Goal: Information Seeking & Learning: Find contact information

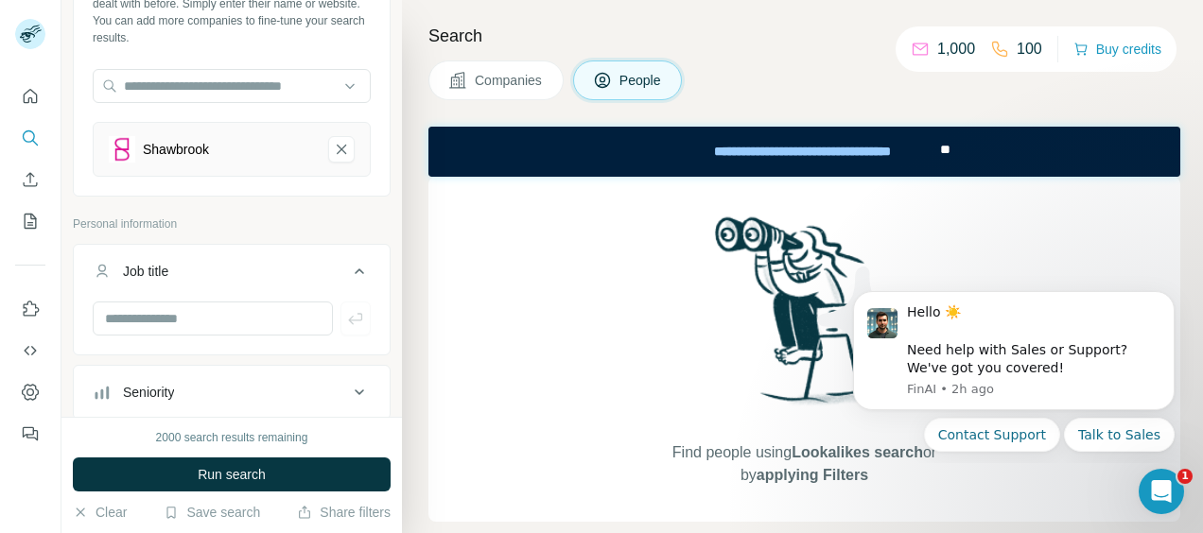
scroll to position [189, 0]
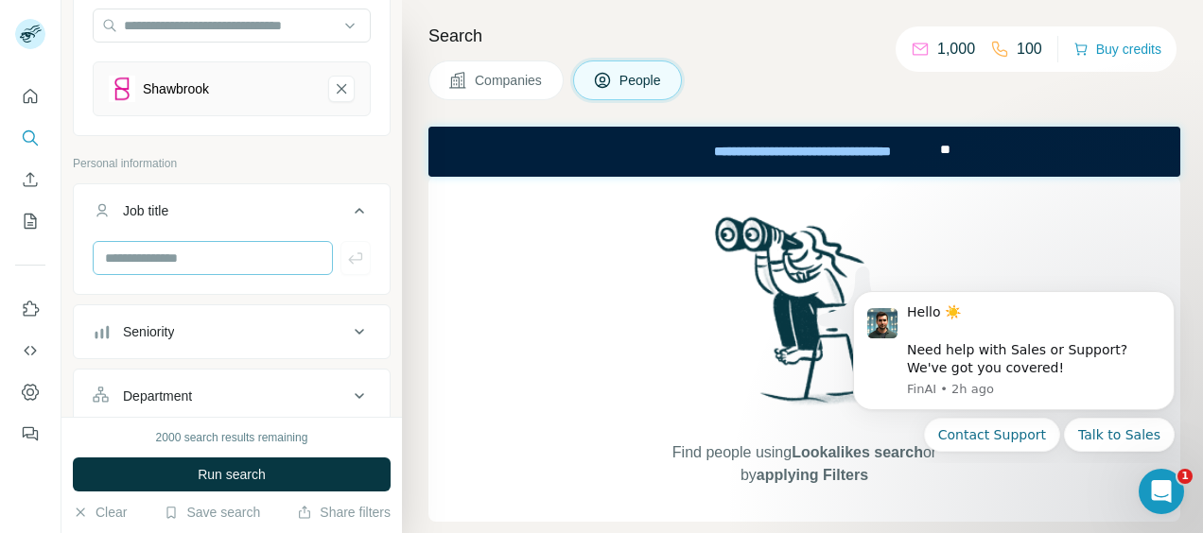
click at [242, 266] on input "text" at bounding box center [213, 258] width 240 height 34
type input "**********"
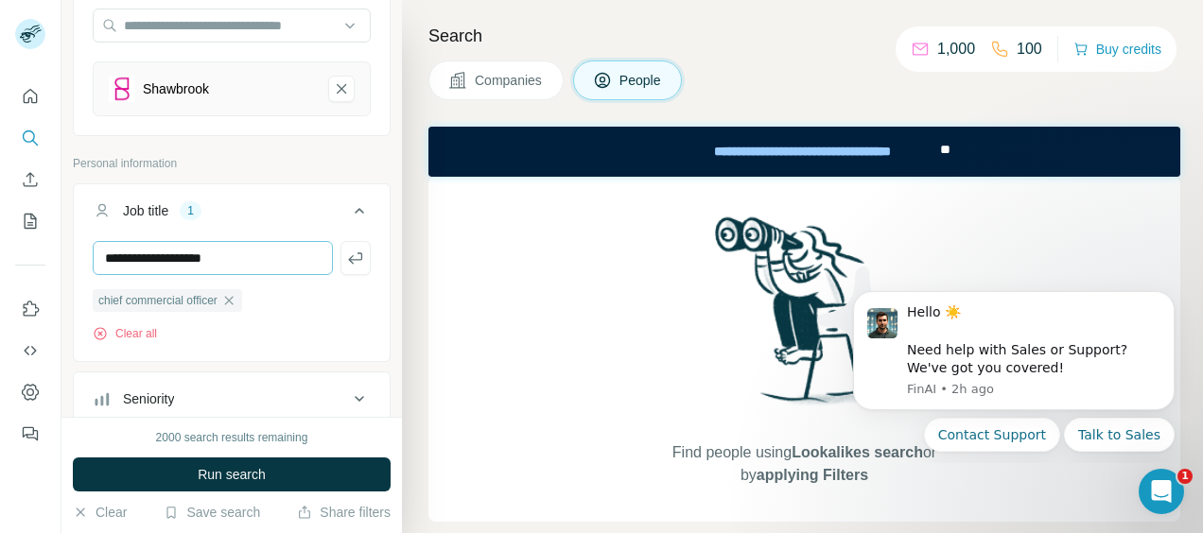
type input "**********"
click at [346, 257] on icon "button" at bounding box center [355, 258] width 19 height 19
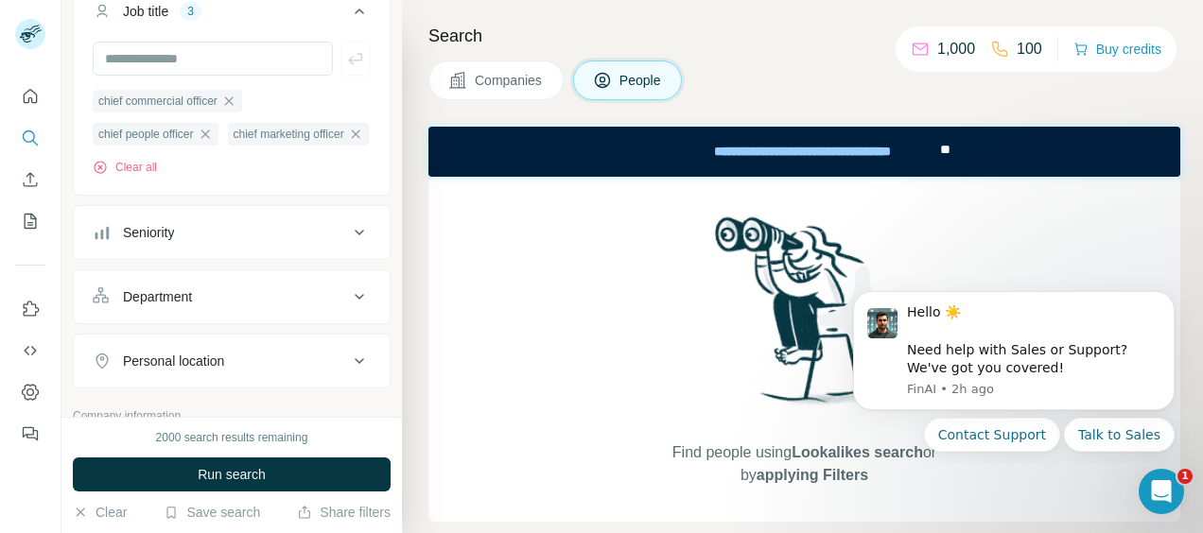
scroll to position [473, 0]
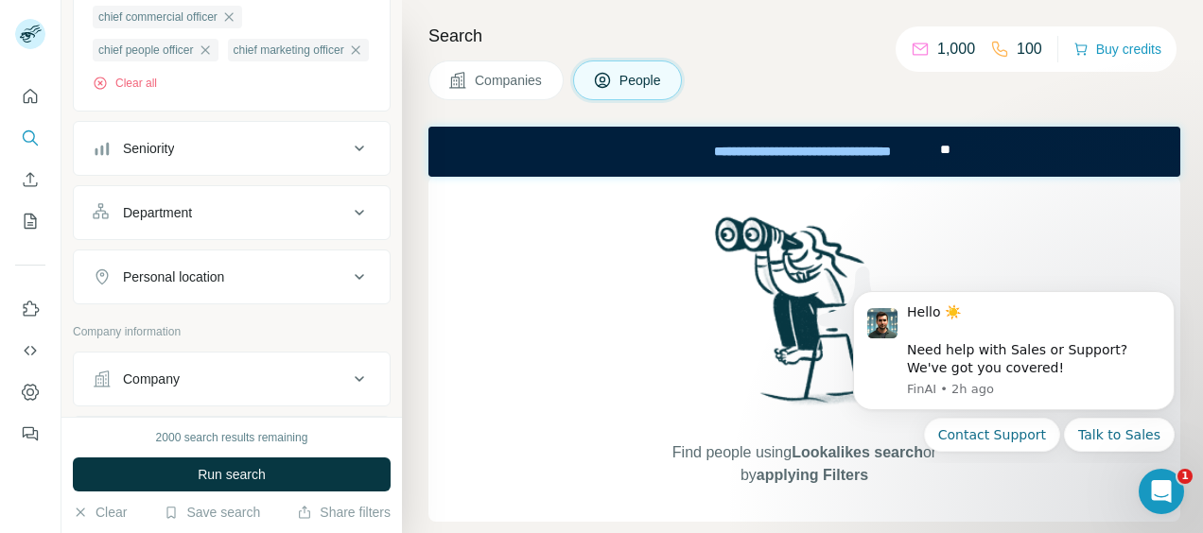
click at [355, 151] on icon at bounding box center [359, 149] width 9 height 6
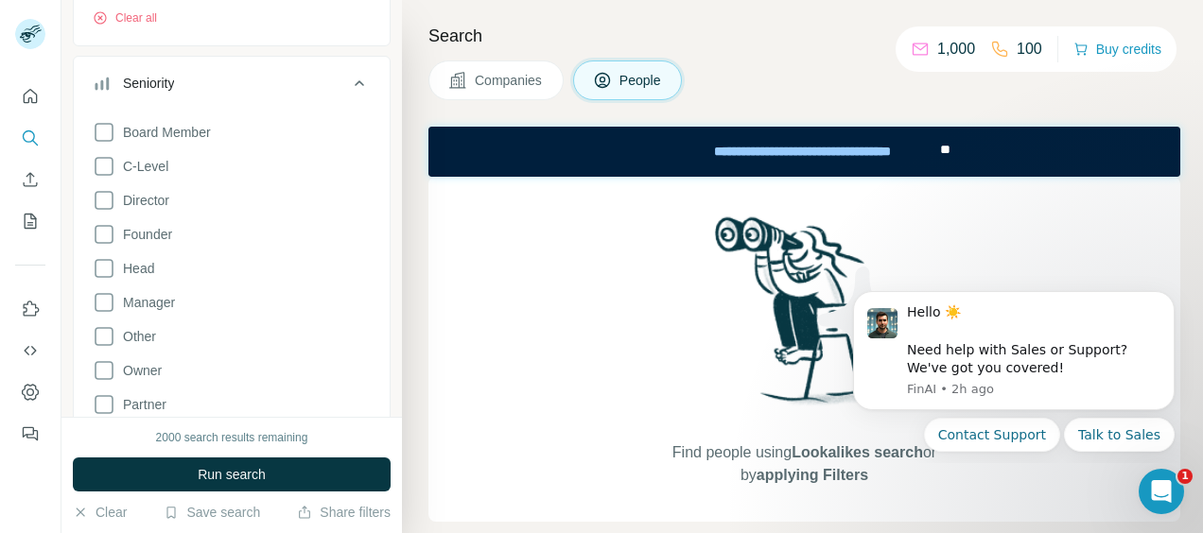
scroll to position [567, 0]
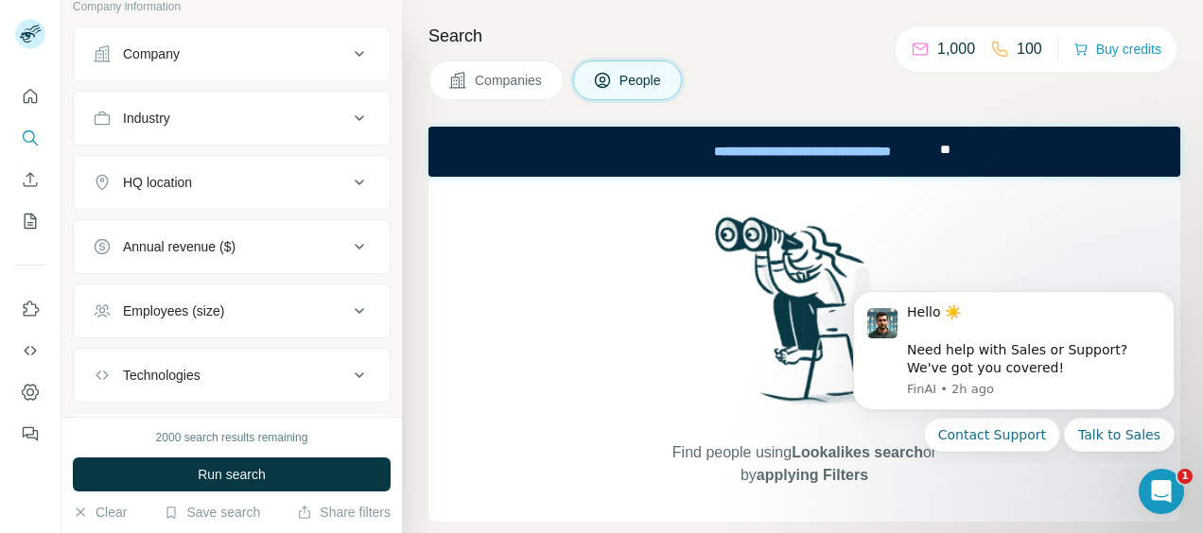
scroll to position [1229, 0]
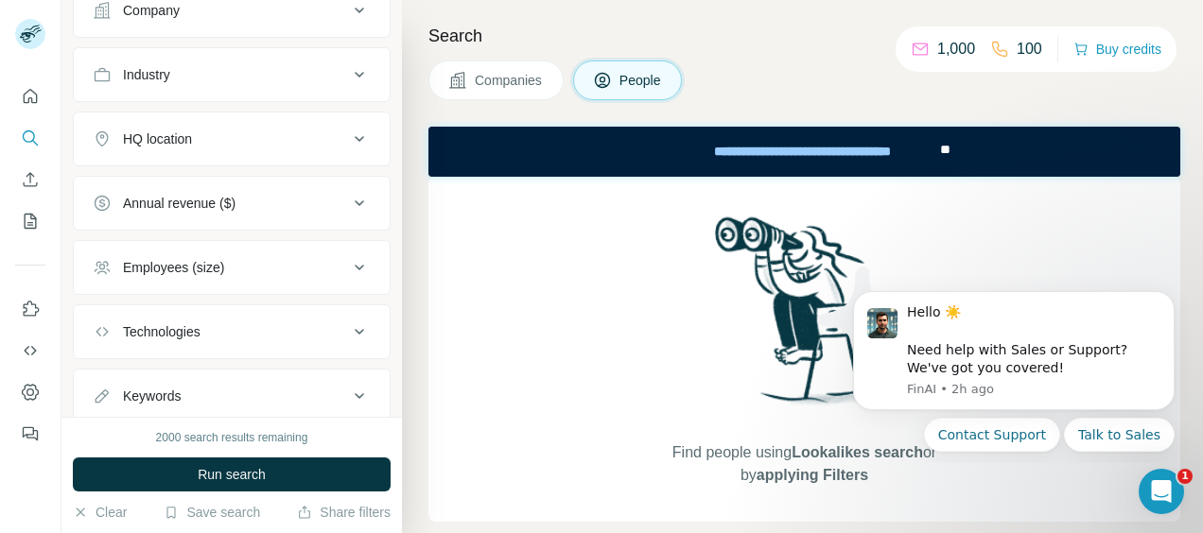
click at [348, 150] on icon at bounding box center [359, 139] width 23 height 23
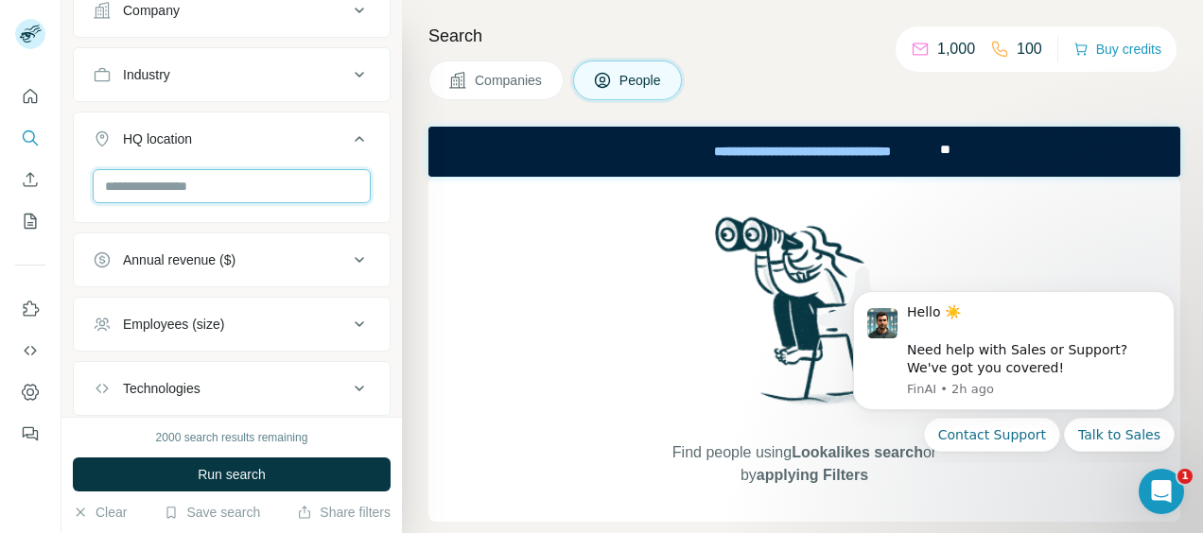
click at [270, 203] on input "text" at bounding box center [232, 186] width 278 height 34
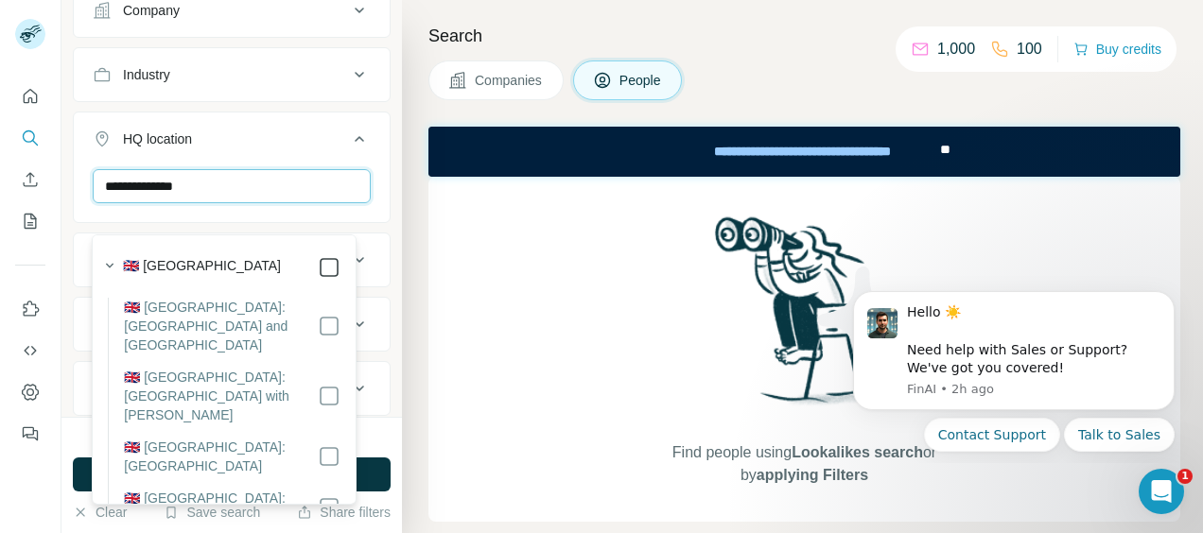
type input "**********"
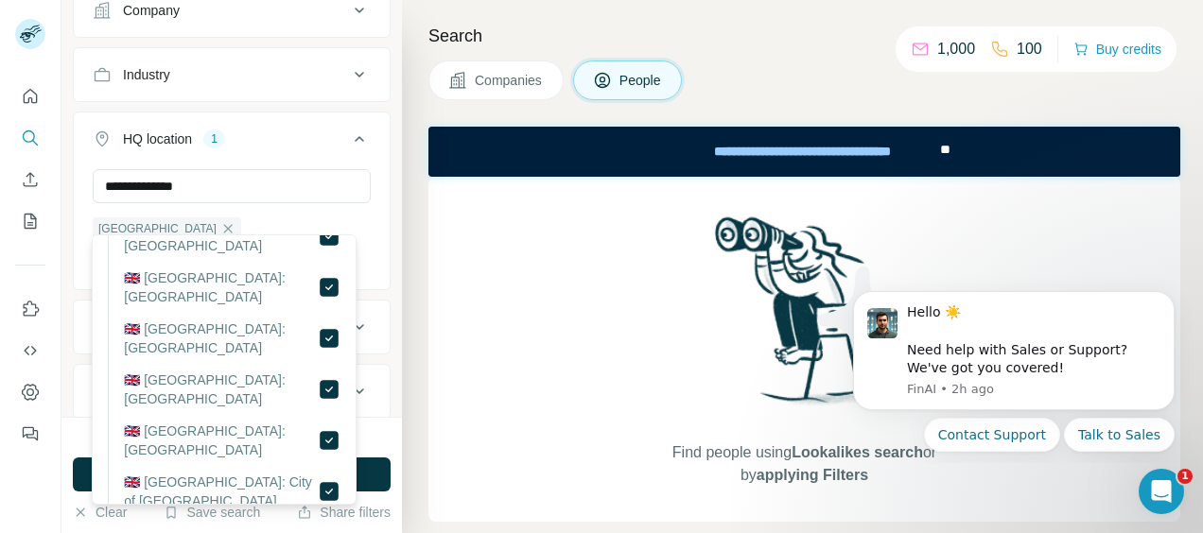
scroll to position [1986, 0]
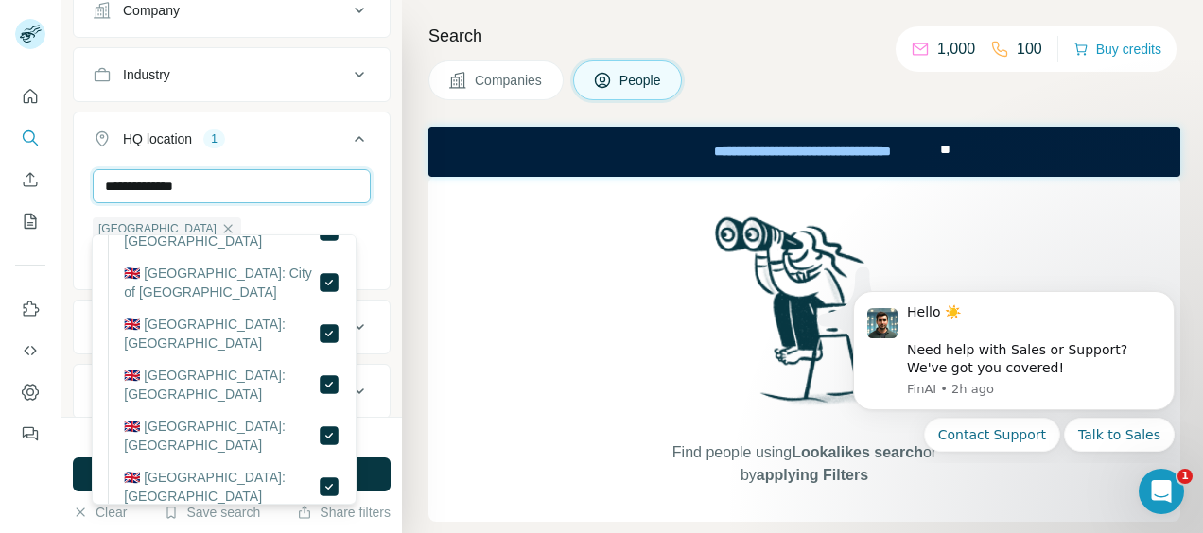
click at [334, 203] on input "**********" at bounding box center [232, 186] width 278 height 34
click at [355, 142] on icon at bounding box center [359, 139] width 9 height 6
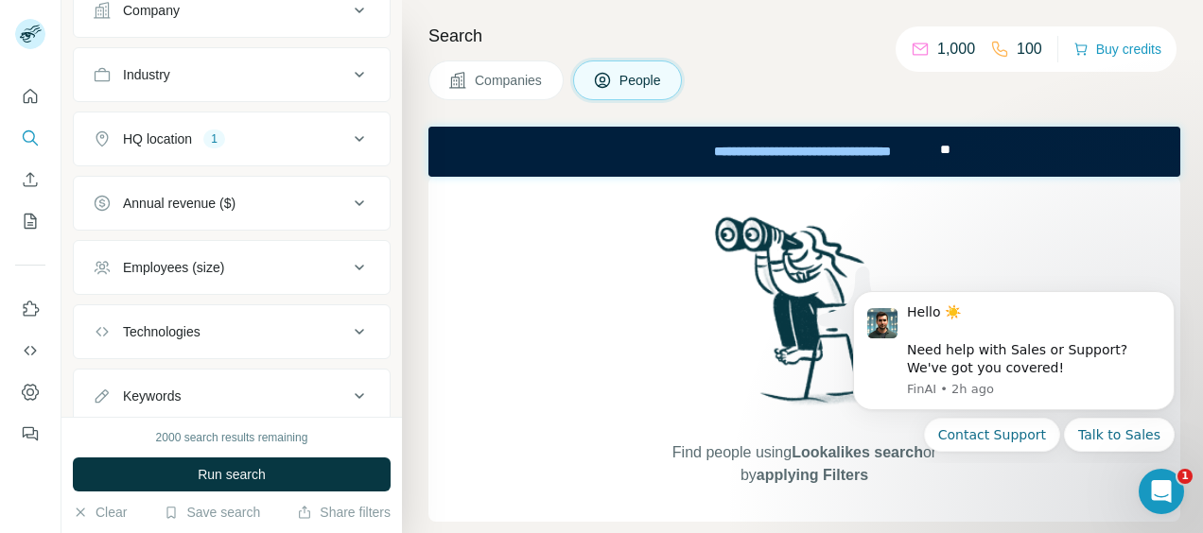
click at [355, 270] on icon at bounding box center [359, 268] width 9 height 6
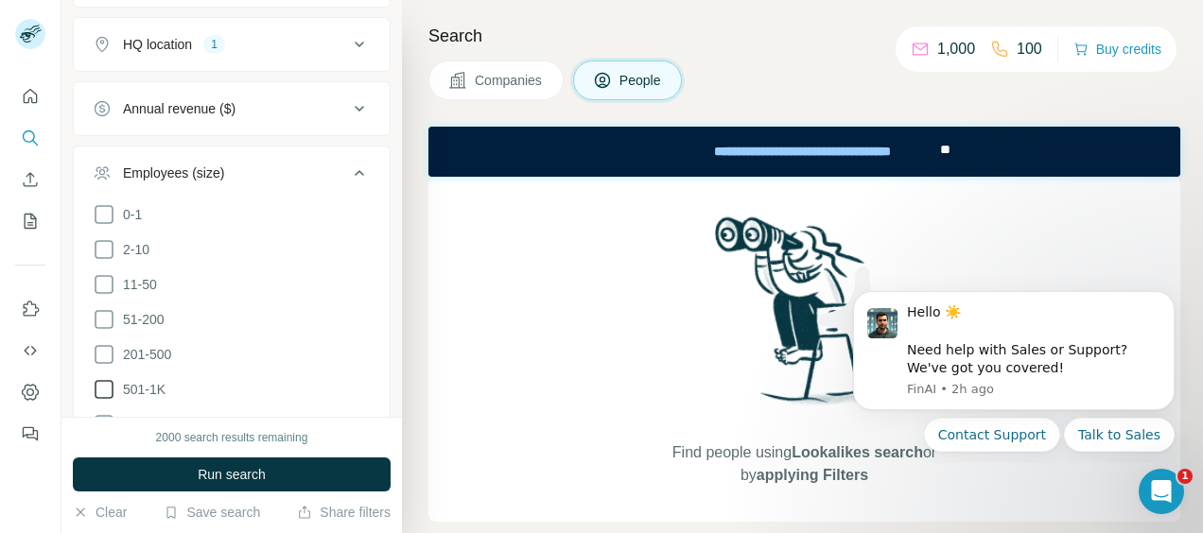
scroll to position [1418, 0]
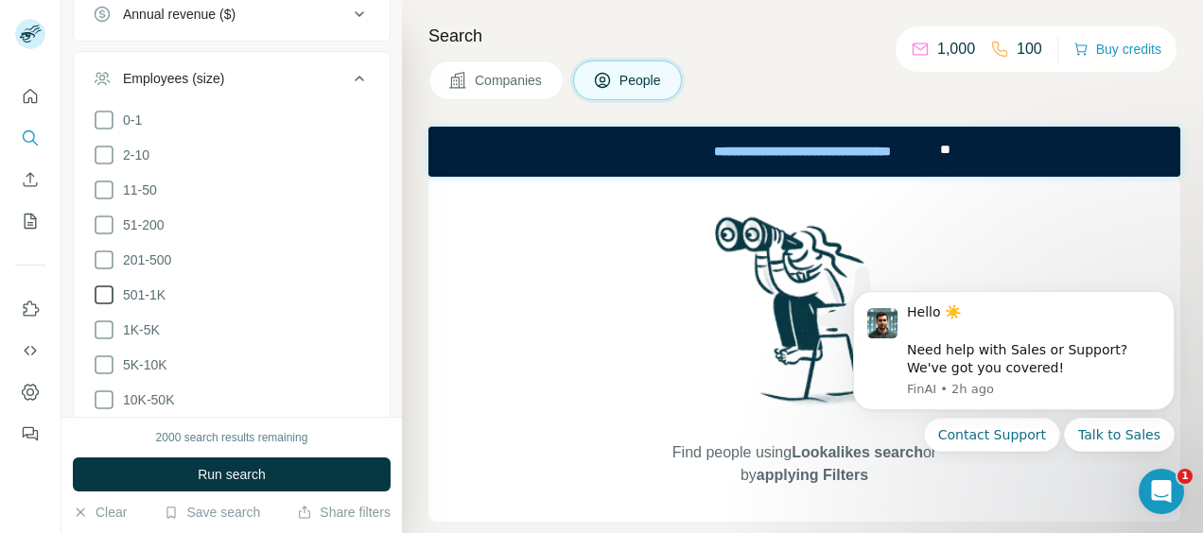
click at [105, 306] on icon at bounding box center [104, 295] width 23 height 23
click at [107, 271] on icon at bounding box center [104, 260] width 23 height 23
click at [106, 236] on icon at bounding box center [104, 225] width 23 height 23
click at [98, 201] on icon at bounding box center [104, 190] width 23 height 23
click at [110, 166] on icon at bounding box center [104, 155] width 23 height 23
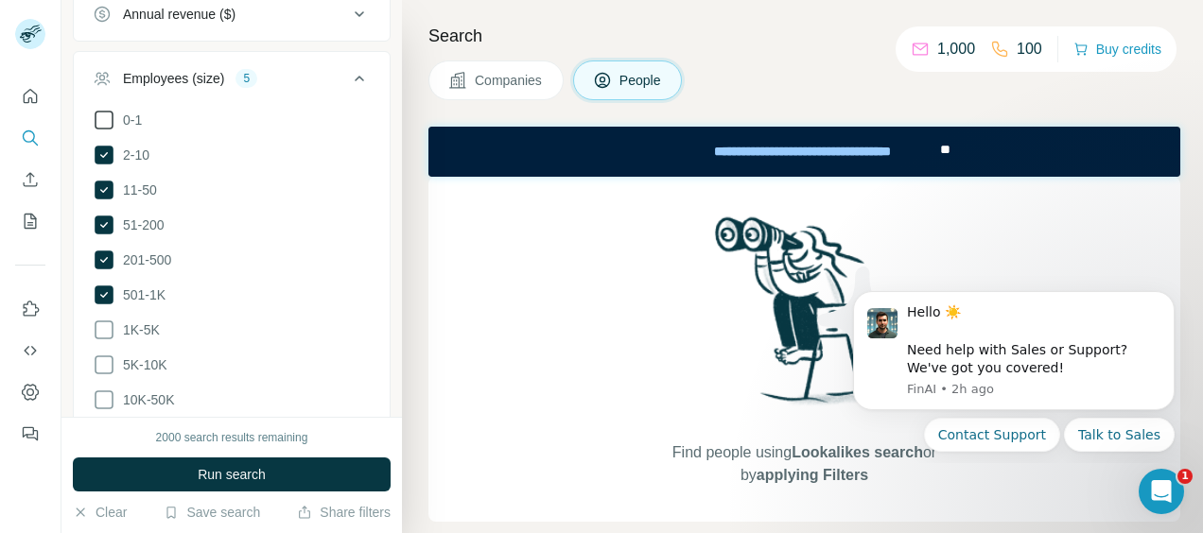
click at [103, 131] on icon at bounding box center [104, 120] width 23 height 23
click at [105, 341] on icon at bounding box center [104, 330] width 23 height 23
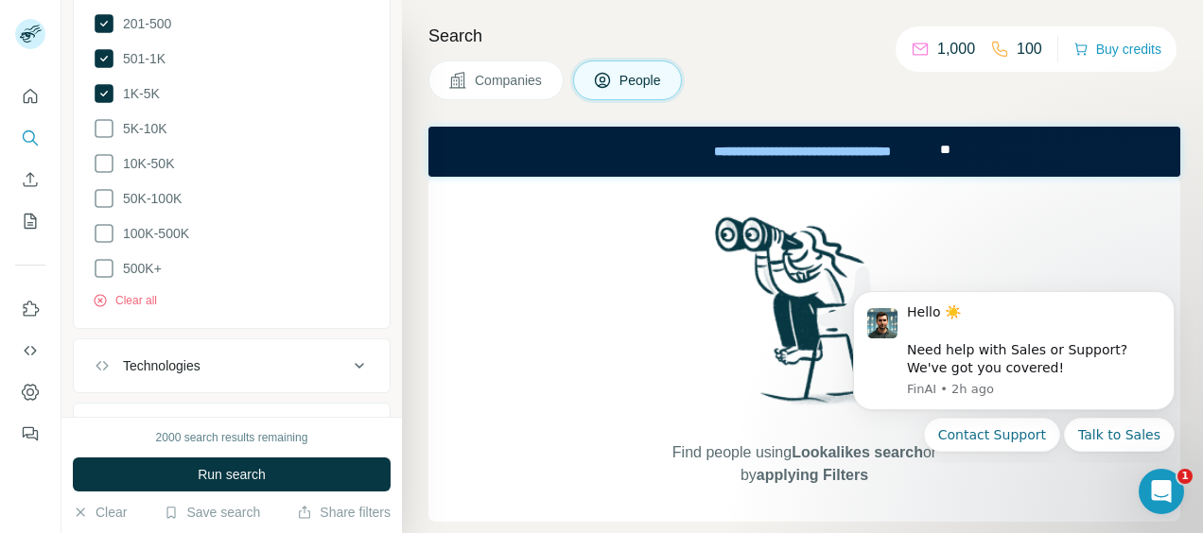
scroll to position [1796, 0]
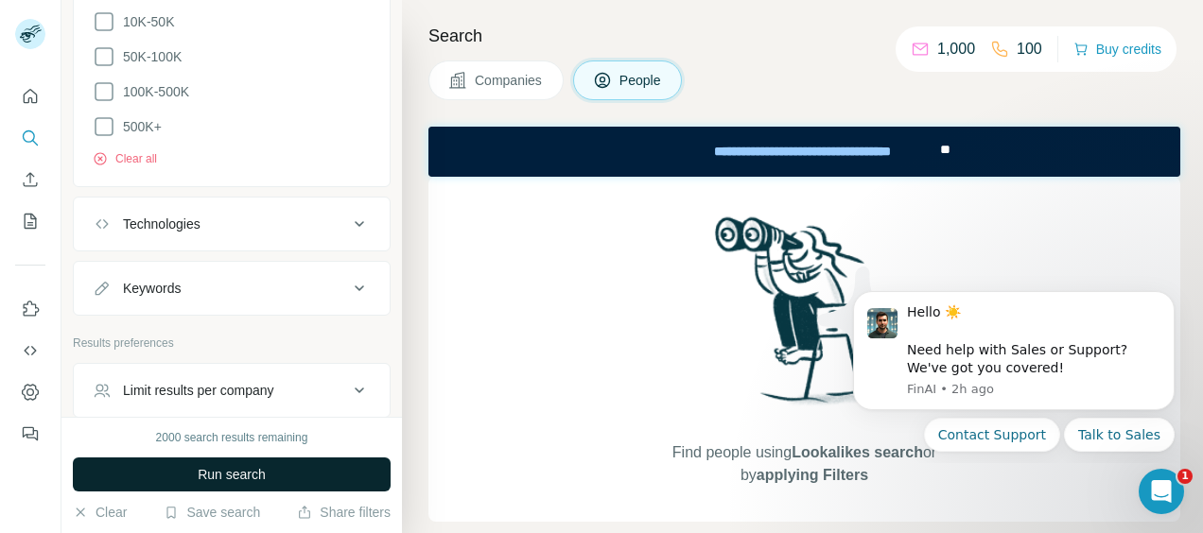
click at [231, 472] on span "Run search" at bounding box center [232, 474] width 68 height 19
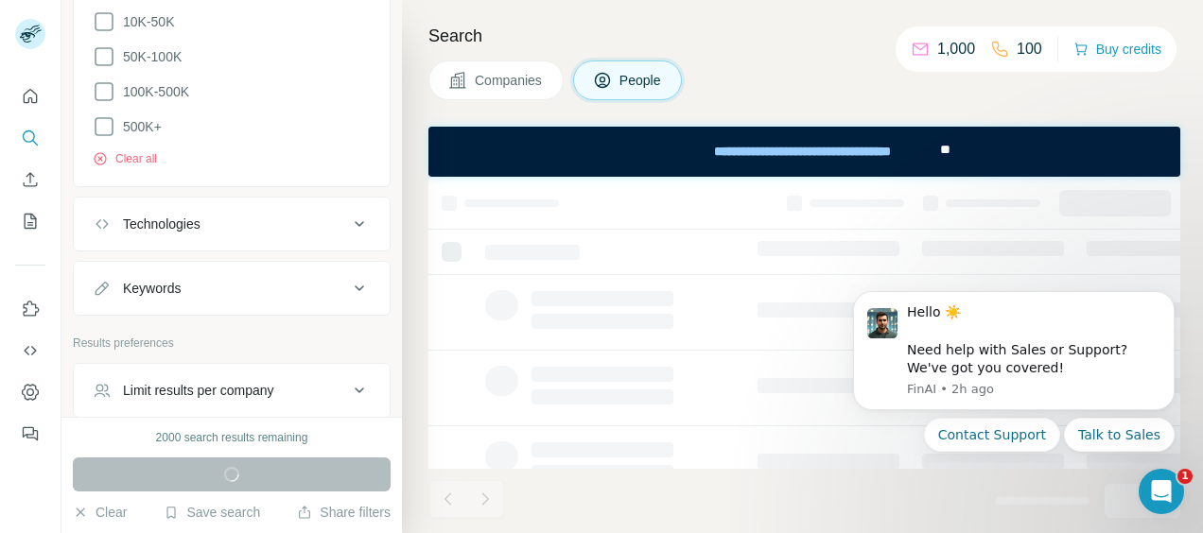
scroll to position [1891, 0]
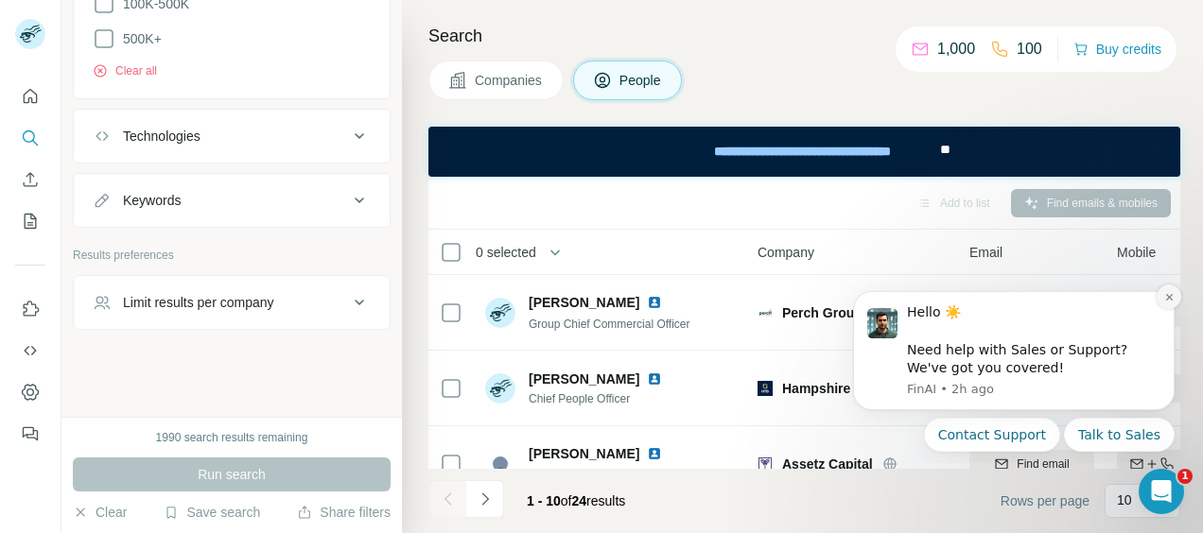
click at [1169, 295] on icon "Dismiss notification" at bounding box center [1169, 297] width 10 height 10
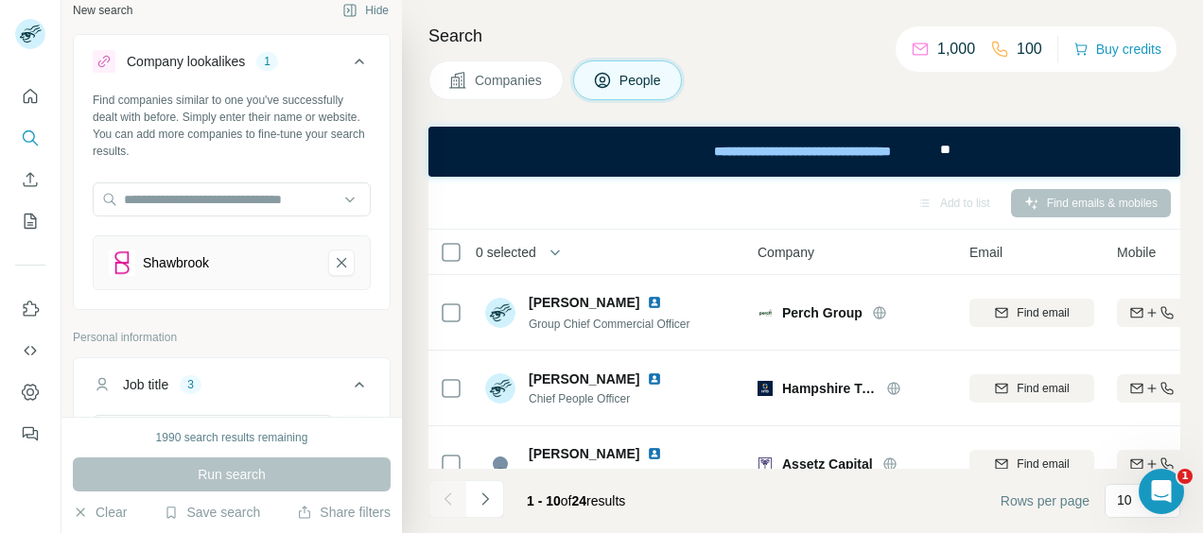
scroll to position [0, 0]
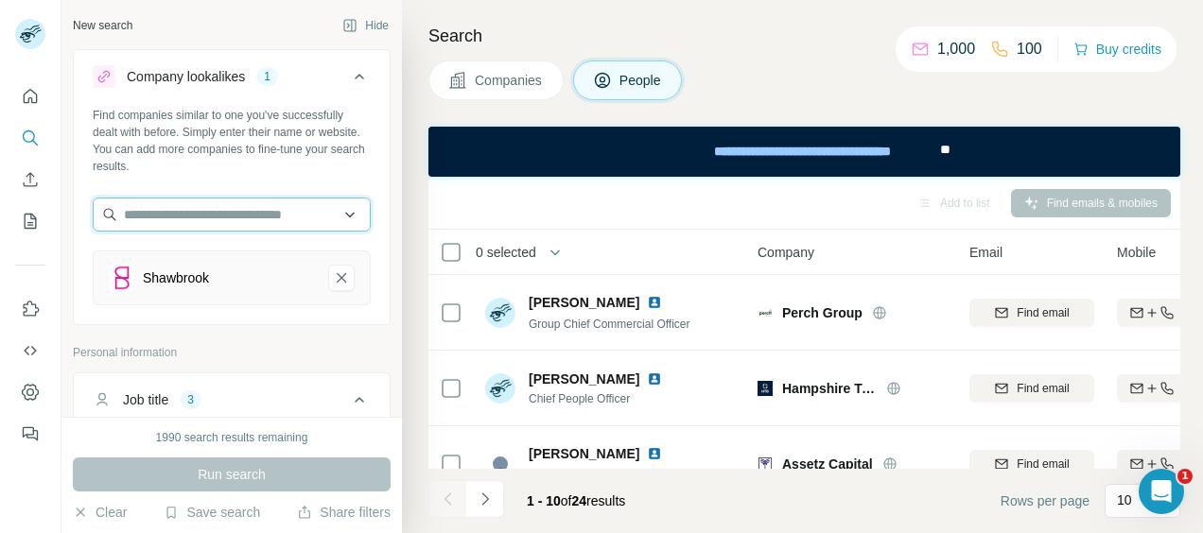
click at [264, 214] on input "text" at bounding box center [232, 215] width 278 height 34
type input "********"
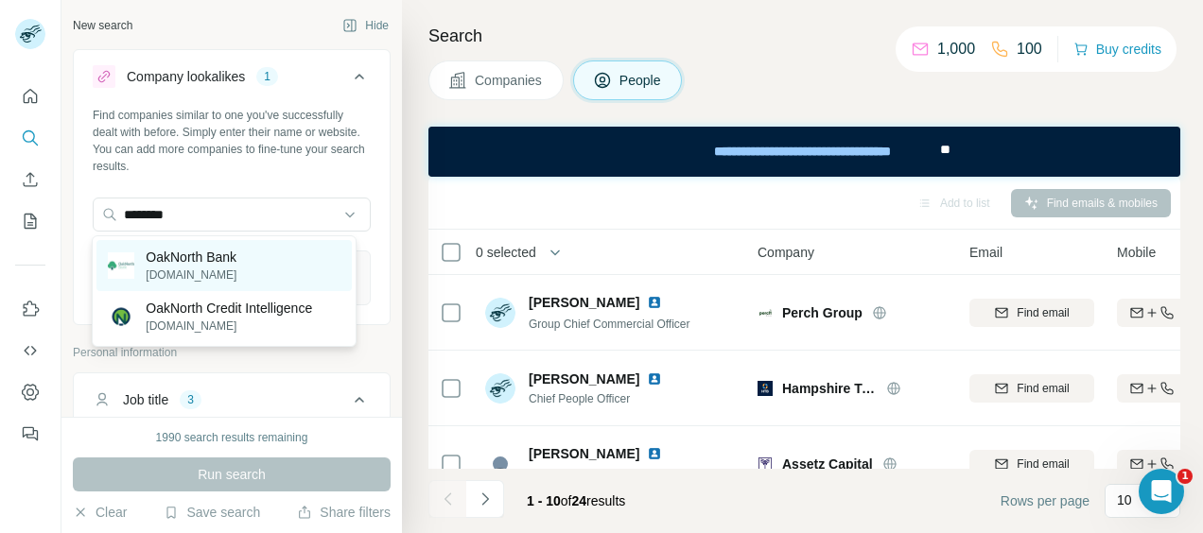
click at [212, 276] on p "[DOMAIN_NAME]" at bounding box center [191, 275] width 91 height 17
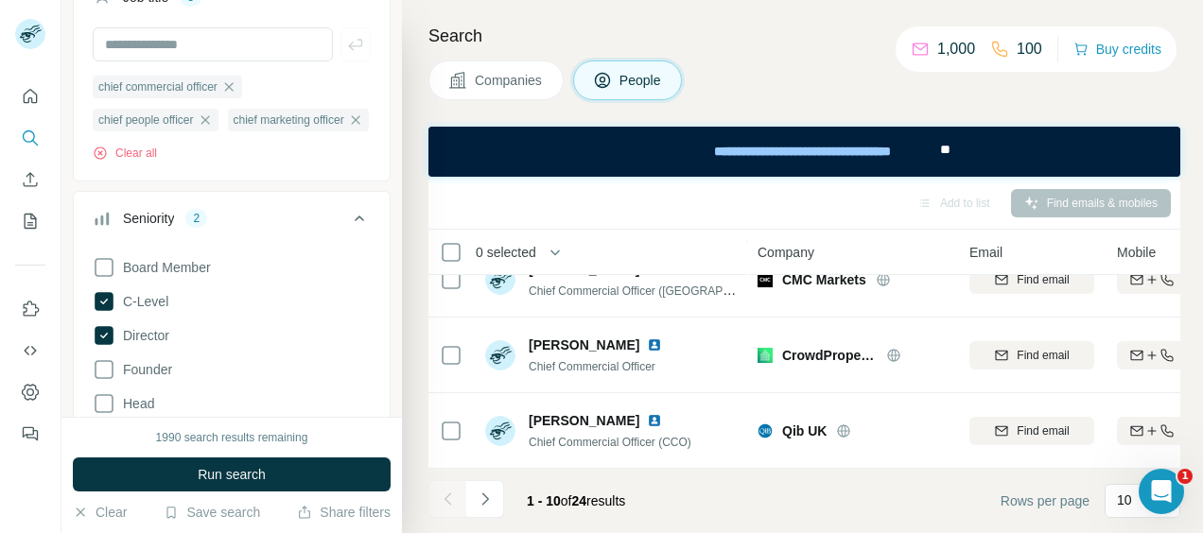
scroll to position [361, 0]
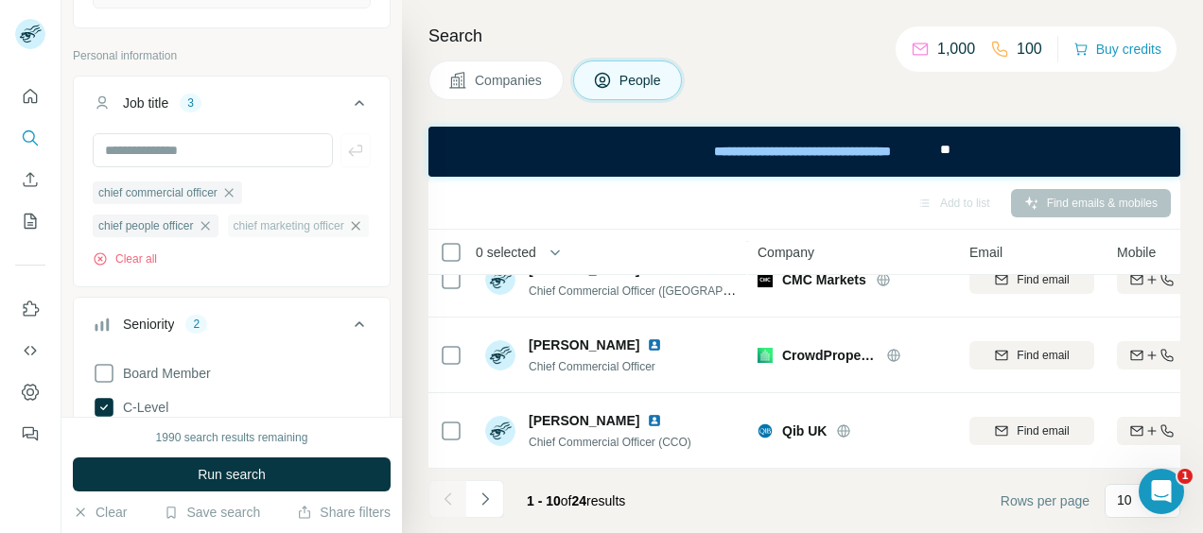
click at [351, 230] on icon "button" at bounding box center [355, 225] width 9 height 9
click at [213, 227] on icon "button" at bounding box center [205, 225] width 15 height 15
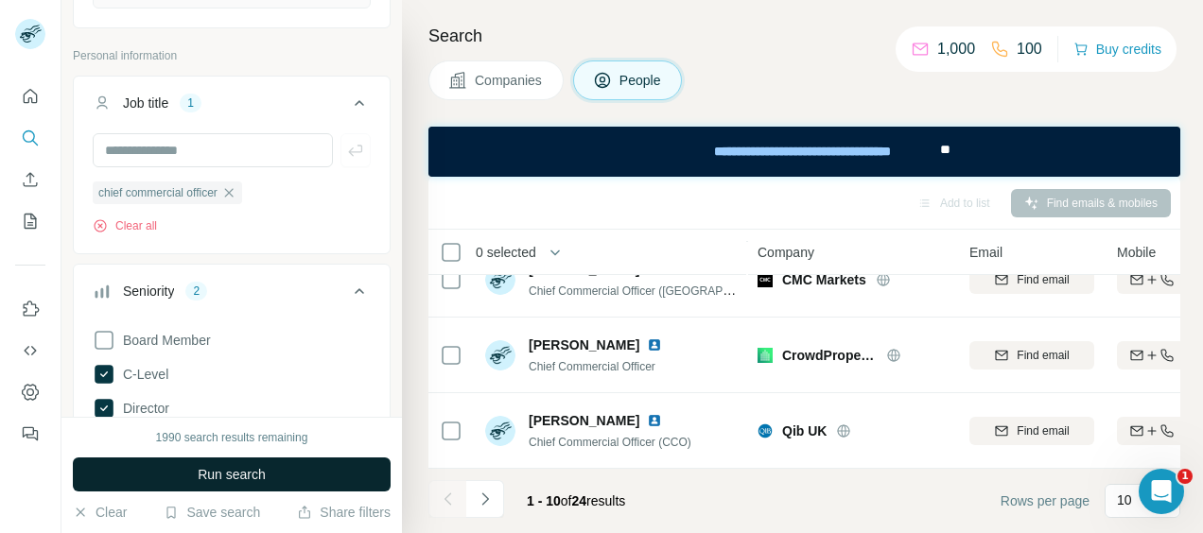
click at [259, 471] on span "Run search" at bounding box center [232, 474] width 68 height 19
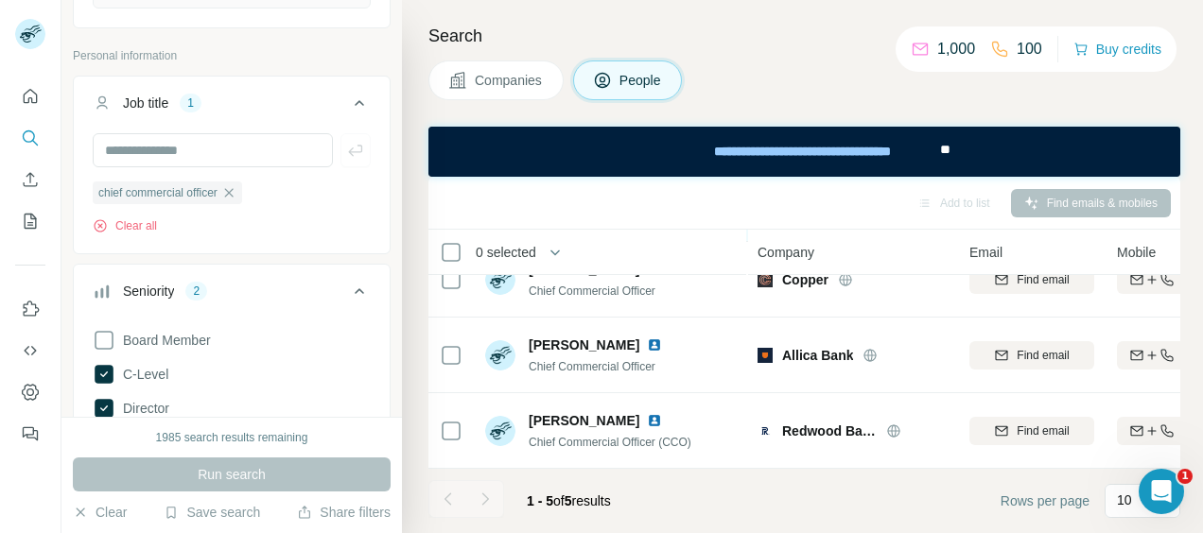
scroll to position [193, 0]
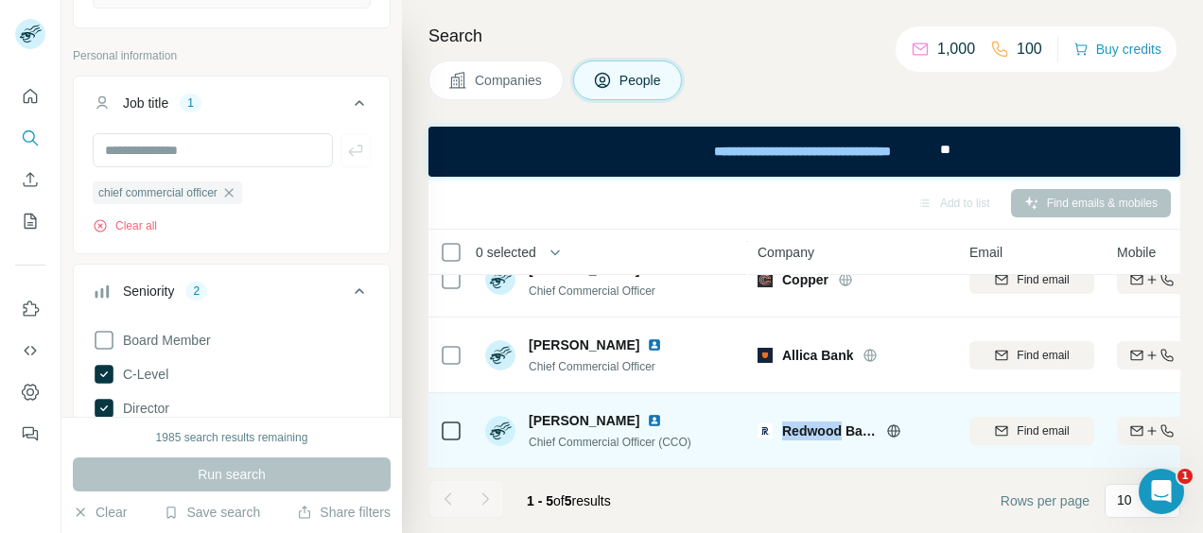
drag, startPoint x: 781, startPoint y: 422, endPoint x: 841, endPoint y: 420, distance: 59.6
click at [841, 422] on div "Redwood Bank" at bounding box center [851, 431] width 189 height 19
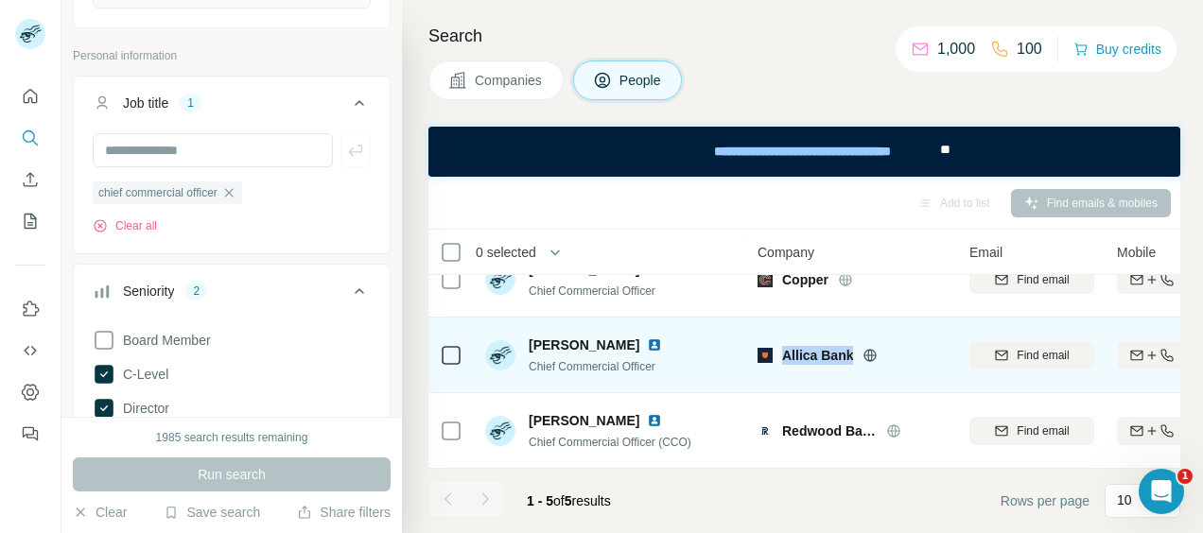
drag, startPoint x: 785, startPoint y: 345, endPoint x: 850, endPoint y: 348, distance: 65.3
click at [850, 348] on span "Allica Bank" at bounding box center [817, 355] width 71 height 19
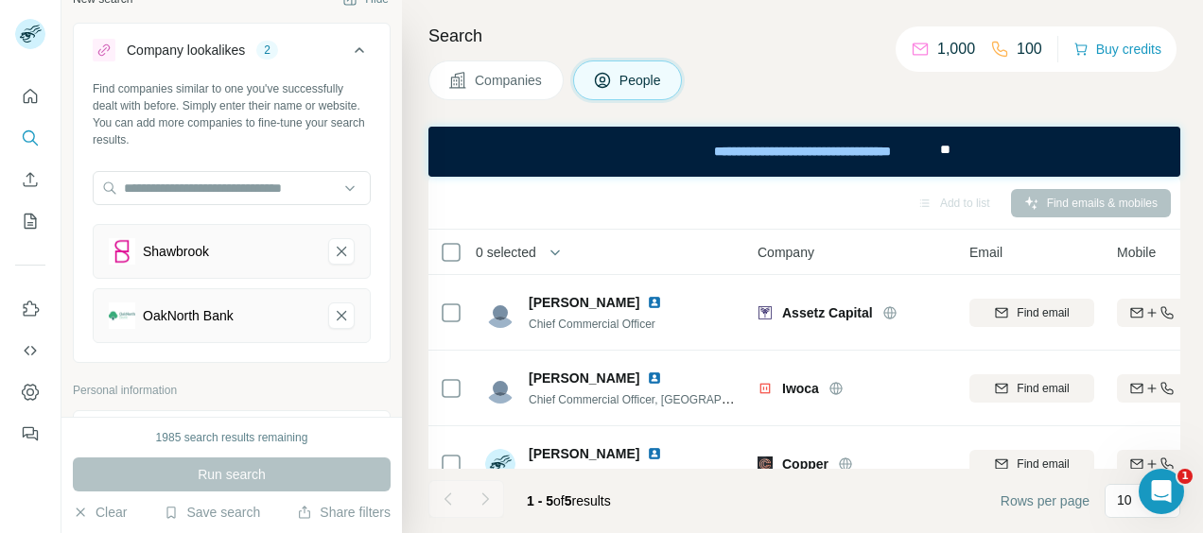
scroll to position [0, 0]
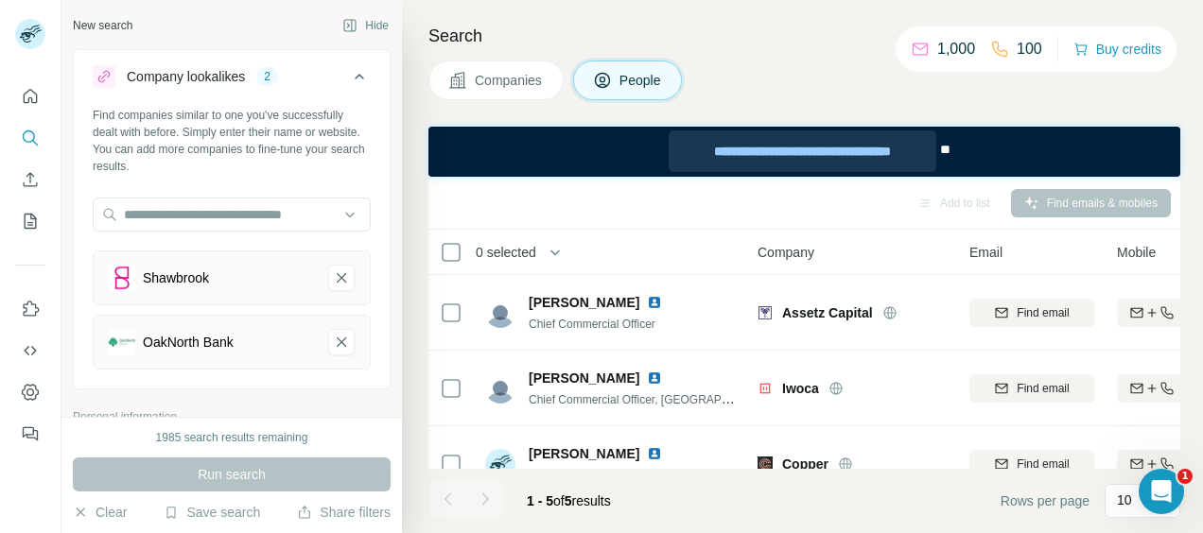
click at [726, 152] on div "**********" at bounding box center [801, 151] width 267 height 42
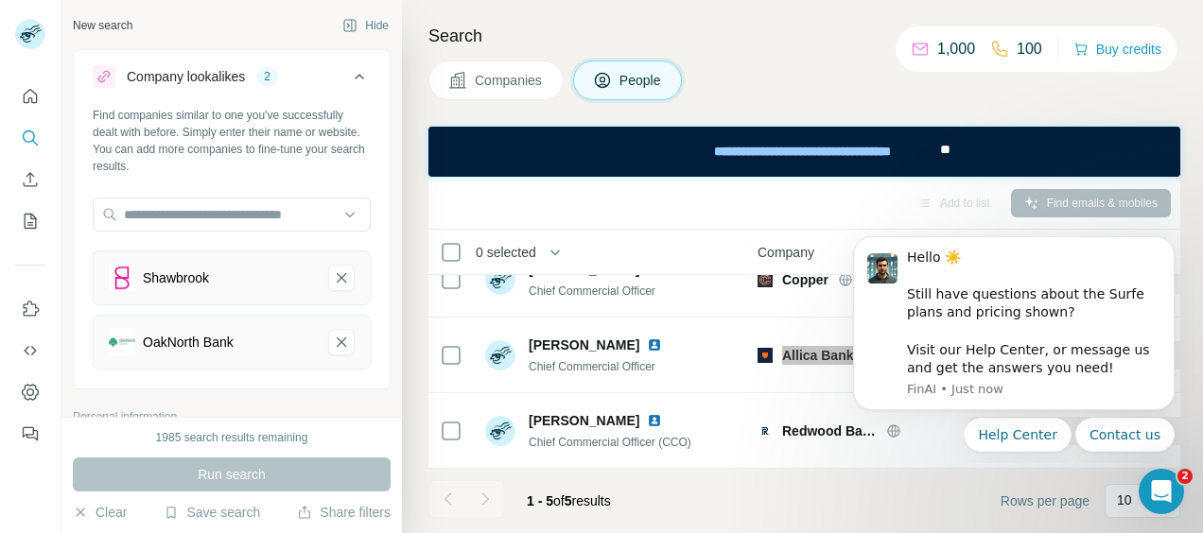
scroll to position [193, 0]
click at [1169, 240] on icon "Dismiss notification" at bounding box center [1169, 241] width 10 height 10
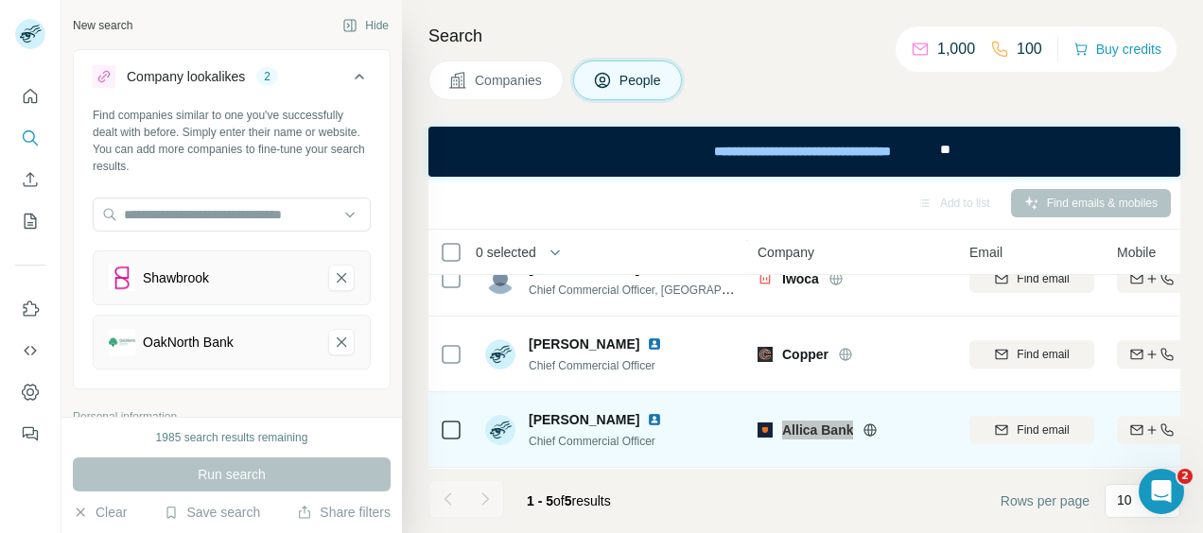
scroll to position [98, 0]
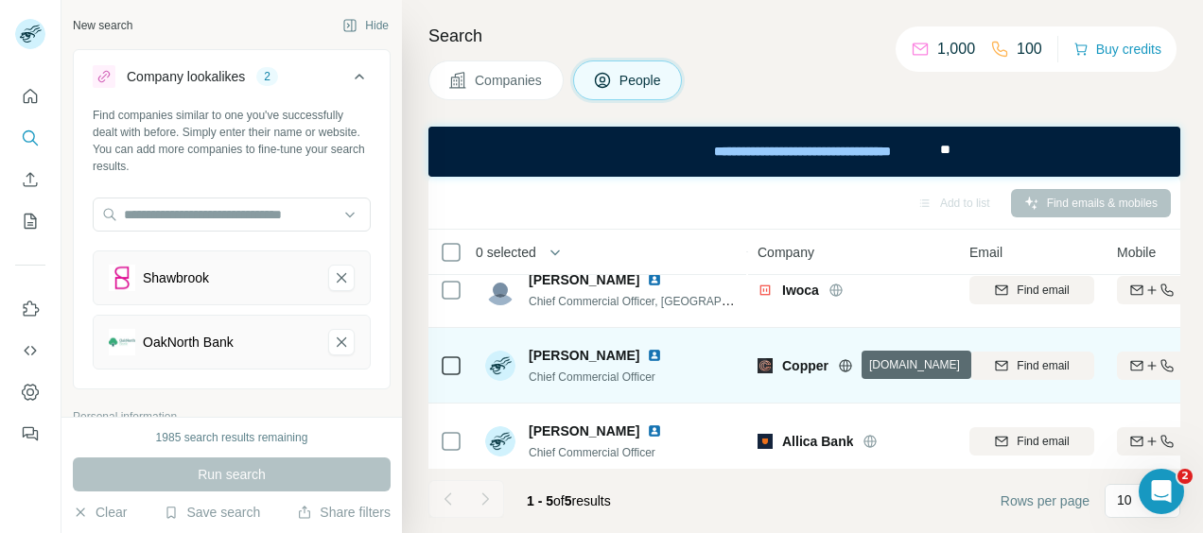
click at [847, 365] on icon at bounding box center [844, 365] width 5 height 12
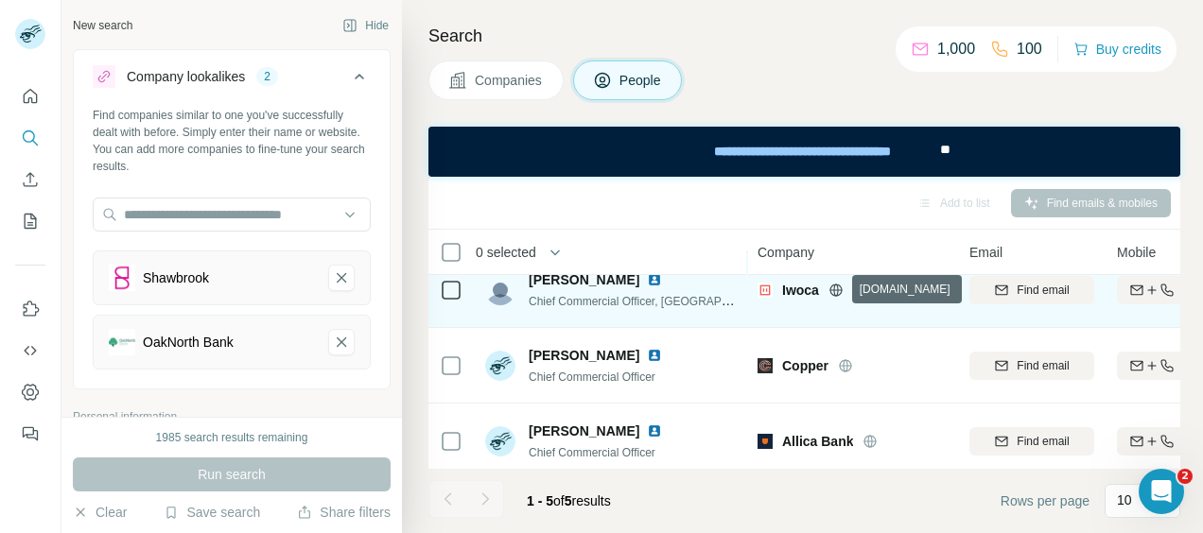
click at [836, 289] on icon at bounding box center [835, 289] width 12 height 1
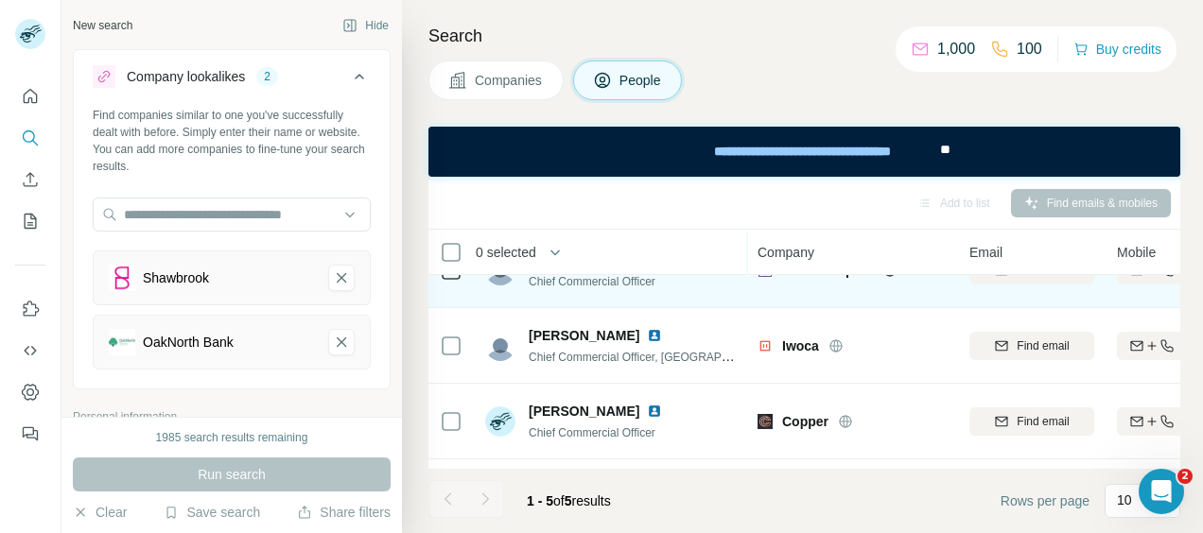
scroll to position [4, 0]
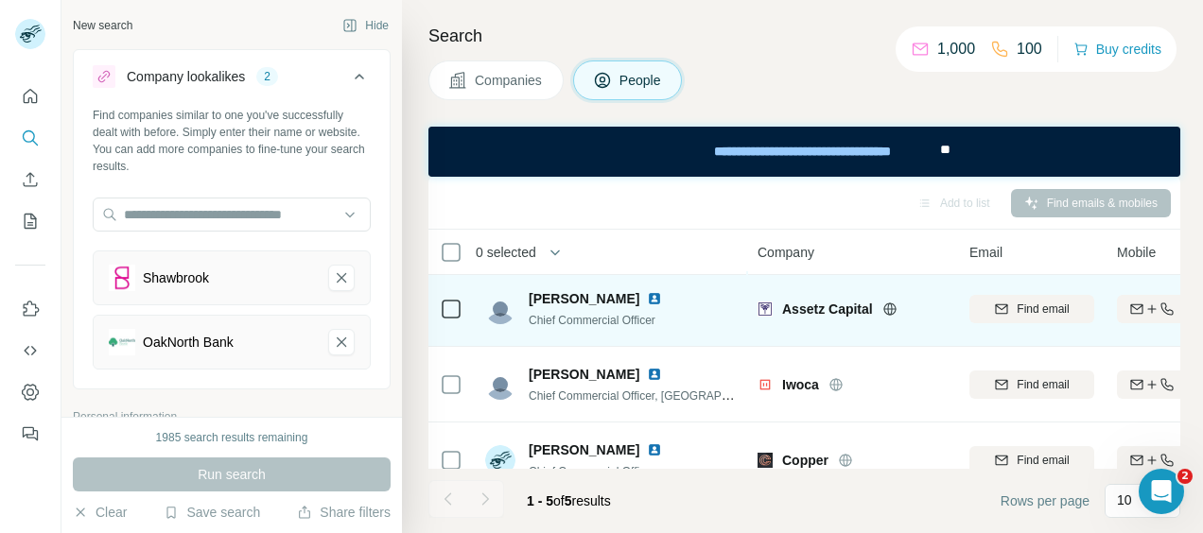
click at [895, 304] on icon at bounding box center [889, 309] width 12 height 12
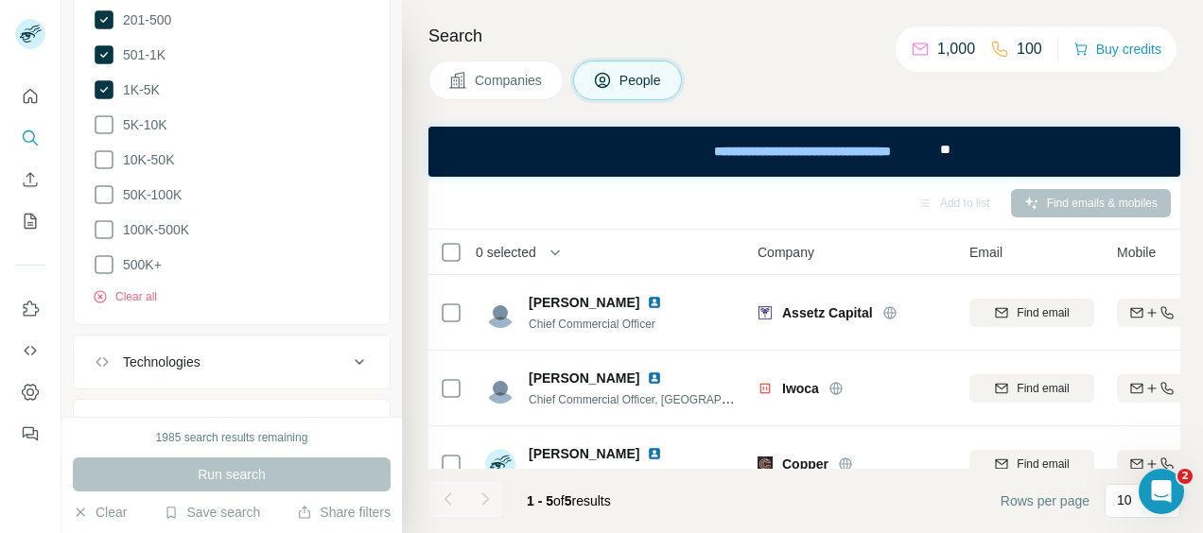
scroll to position [1702, 0]
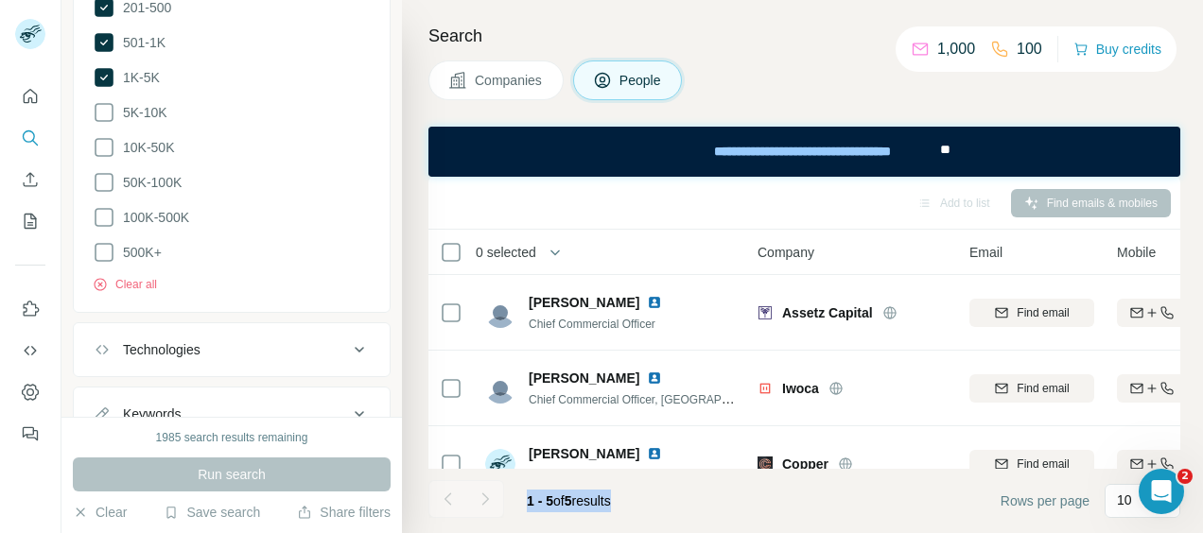
drag, startPoint x: 526, startPoint y: 498, endPoint x: 635, endPoint y: 497, distance: 109.7
click at [626, 497] on div "1 - 5 of 5 results" at bounding box center [569, 501] width 114 height 42
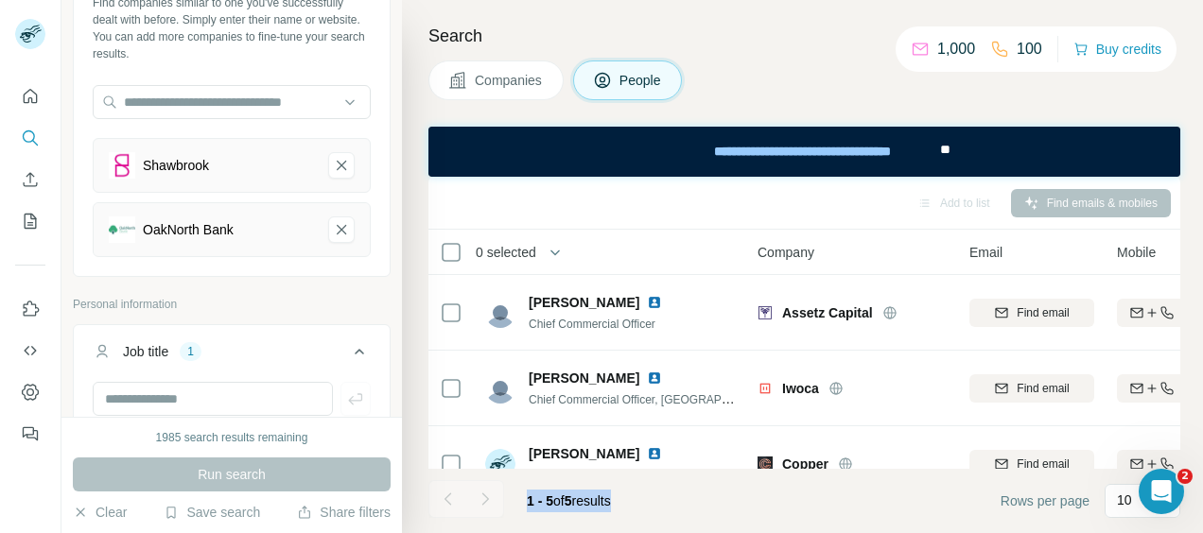
scroll to position [95, 0]
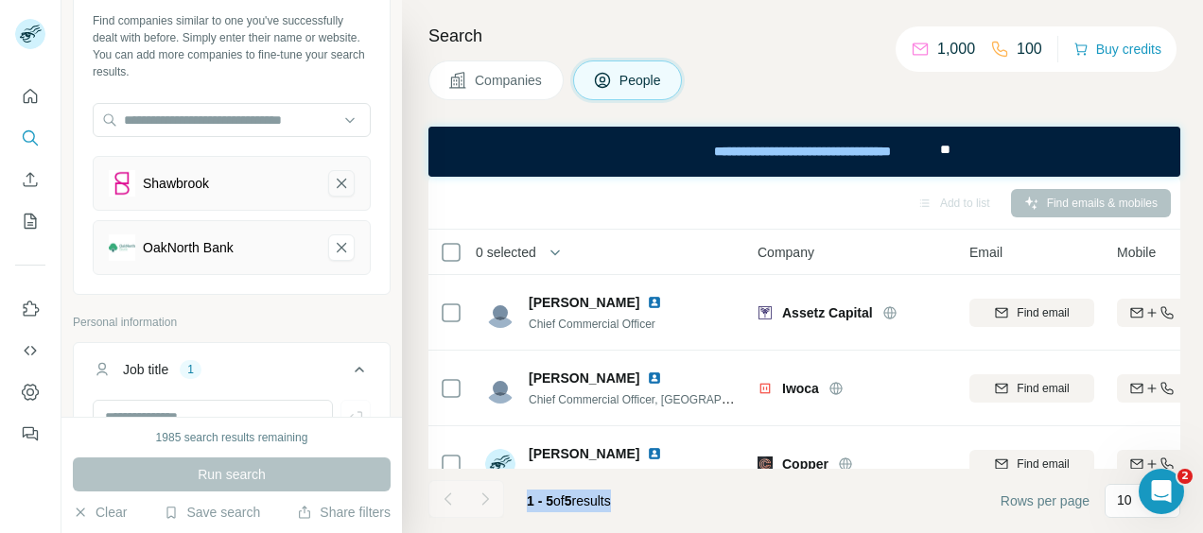
click at [333, 177] on icon "Shawbrook-remove-button" at bounding box center [341, 183] width 17 height 19
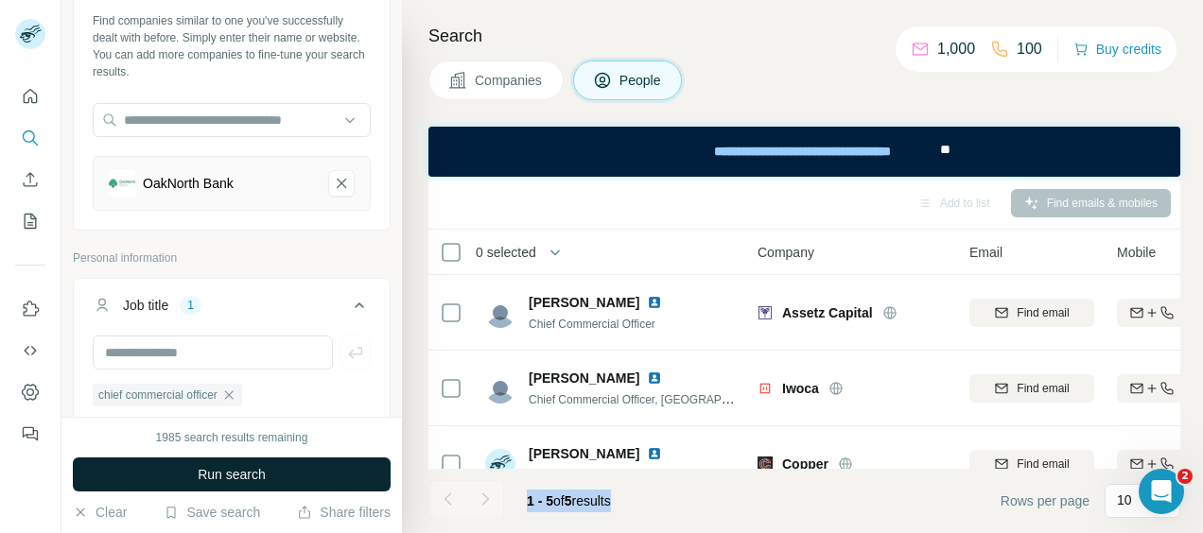
click at [246, 472] on span "Run search" at bounding box center [232, 474] width 68 height 19
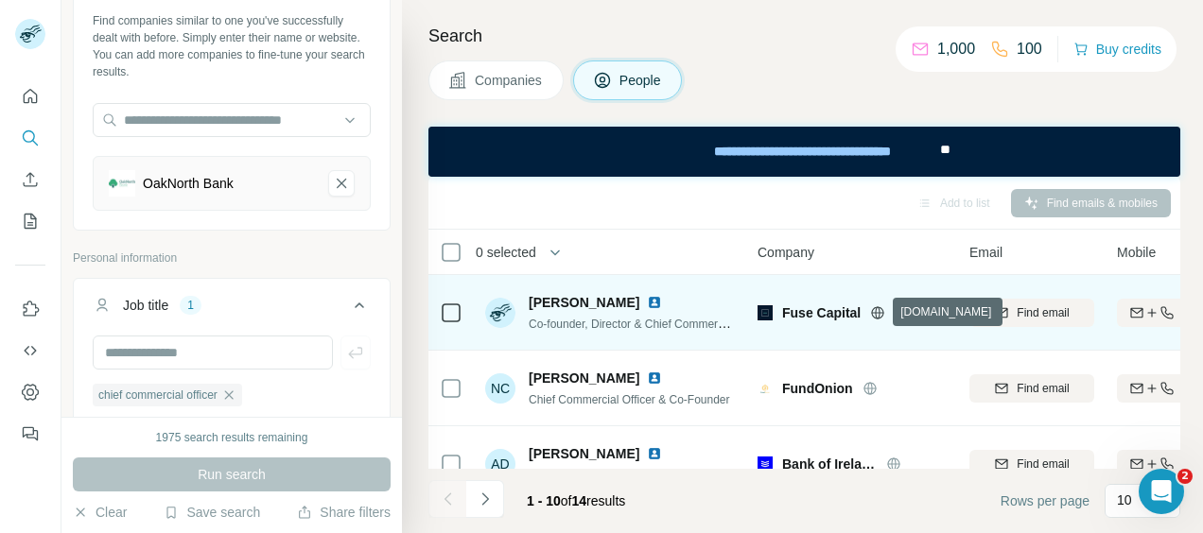
click at [877, 309] on icon at bounding box center [877, 312] width 15 height 15
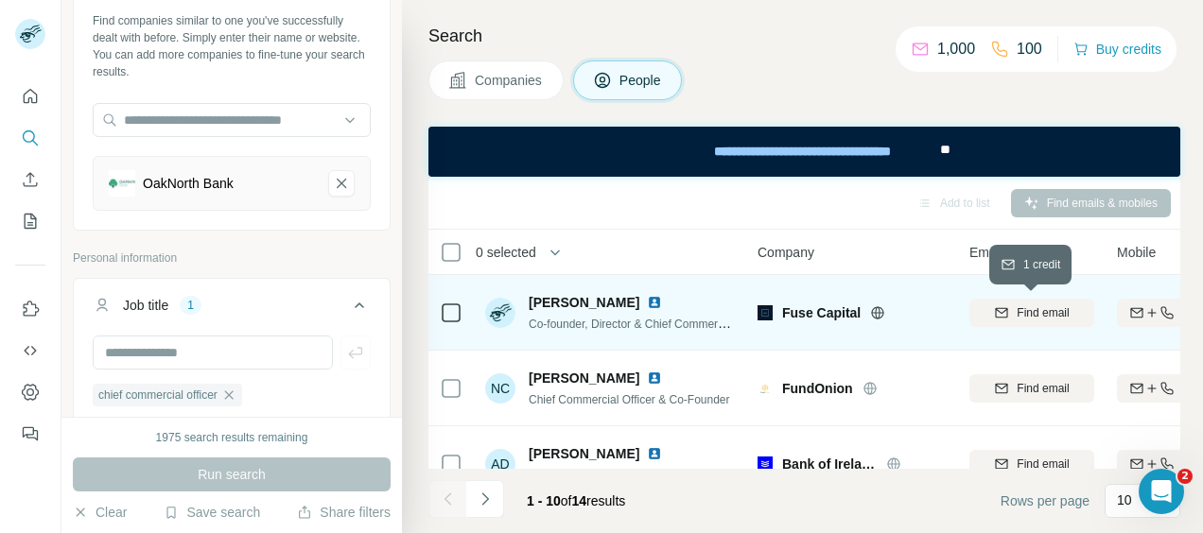
click at [1048, 308] on span "Find email" at bounding box center [1042, 312] width 52 height 17
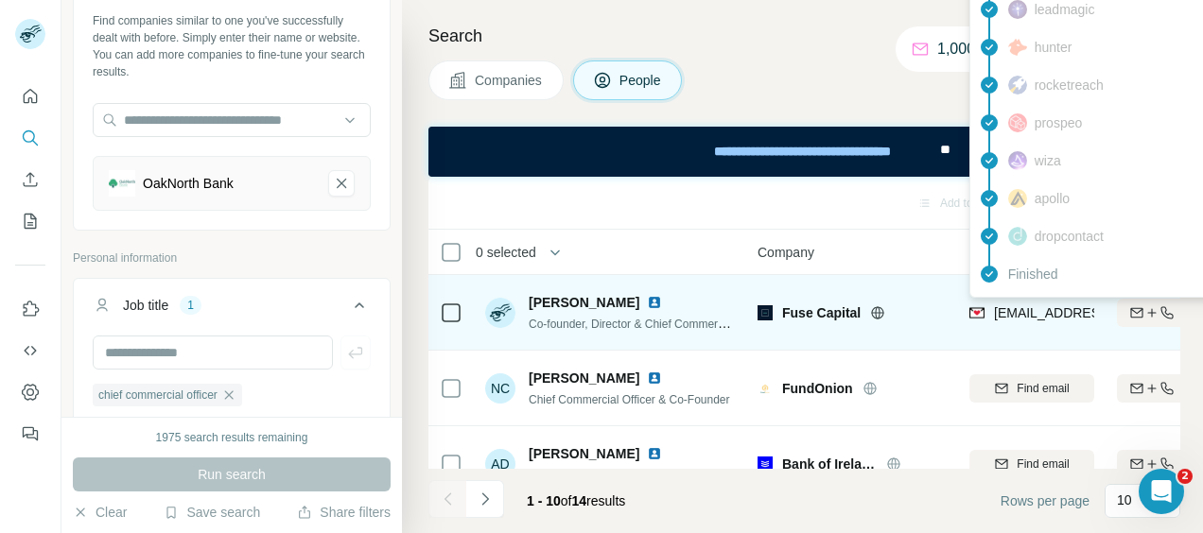
click at [1016, 312] on span "[EMAIL_ADDRESS][DOMAIN_NAME]" at bounding box center [1106, 312] width 224 height 15
drag, startPoint x: 995, startPoint y: 311, endPoint x: 1072, endPoint y: 316, distance: 77.7
click at [1084, 315] on span "[EMAIL_ADDRESS][DOMAIN_NAME]" at bounding box center [1106, 312] width 224 height 15
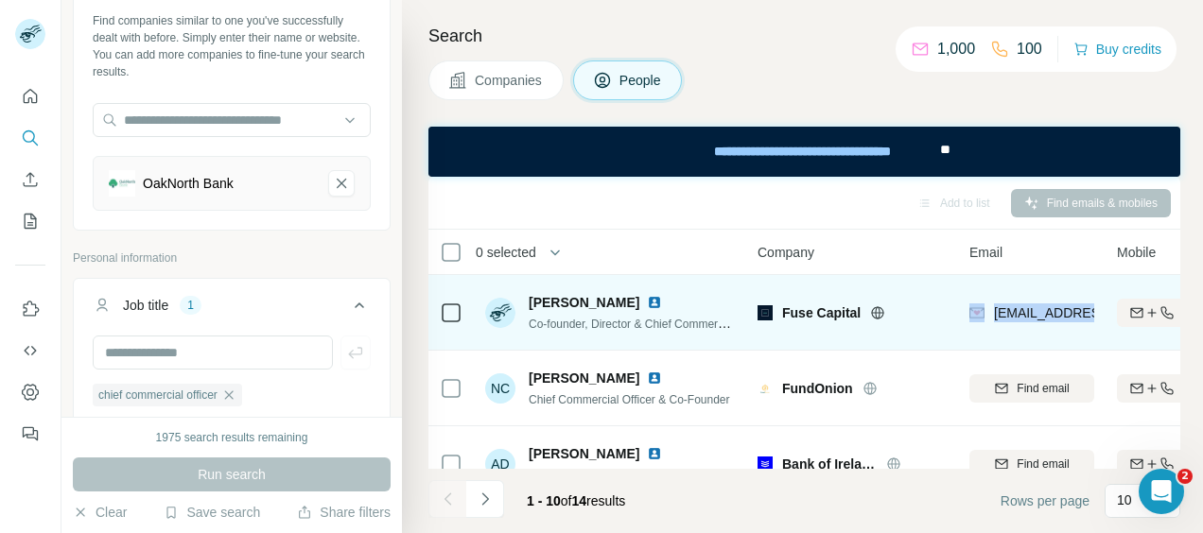
drag, startPoint x: 1072, startPoint y: 316, endPoint x: 1142, endPoint y: 326, distance: 70.7
click at [0, 0] on tr "[PERSON_NAME] Co-founder, Director & Chief Commercial Officer Fuse Capital [EMA…" at bounding box center [0, 0] width 0 height 0
copy tr "[EMAIL_ADDRESS][DOMAIN_NAME] Find both"
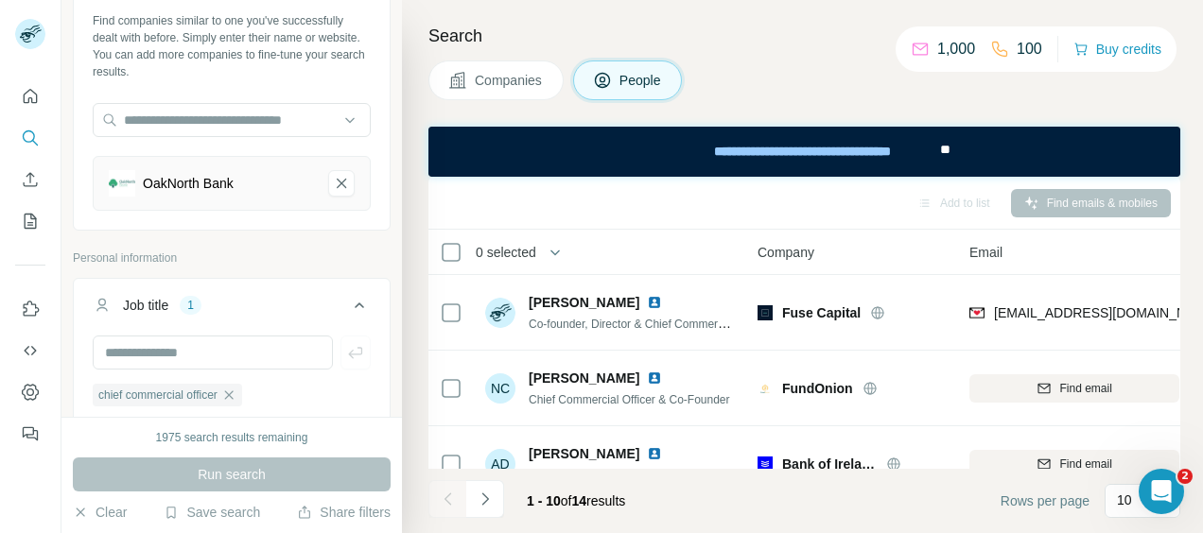
drag, startPoint x: 1103, startPoint y: 297, endPoint x: 1190, endPoint y: 299, distance: 87.0
click at [1190, 299] on div "Search Companies People Add to list Find emails & mobiles 0 selected People Com…" at bounding box center [802, 266] width 801 height 533
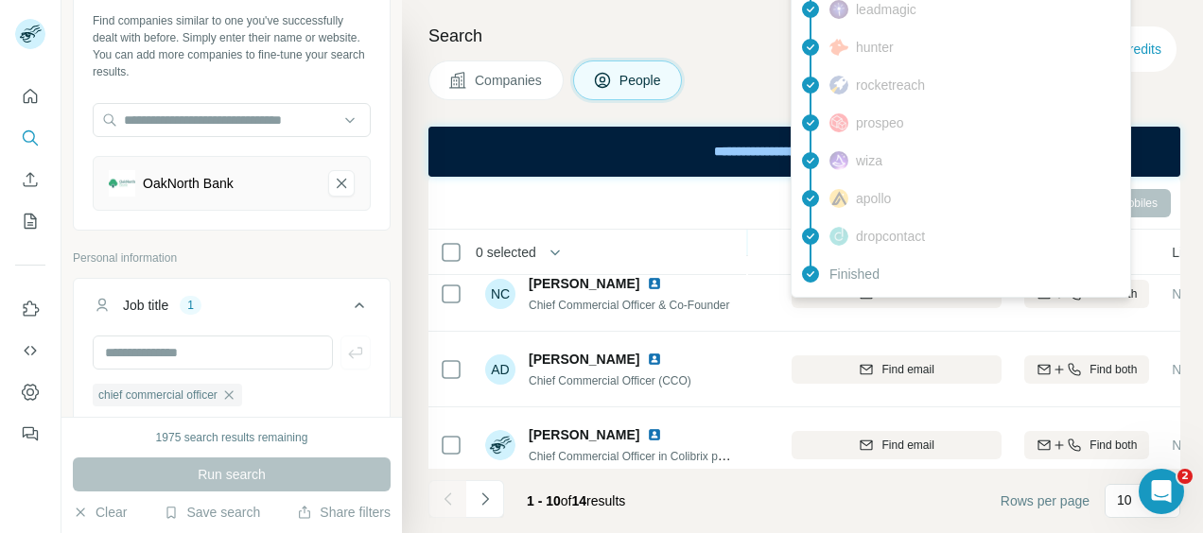
scroll to position [0, 178]
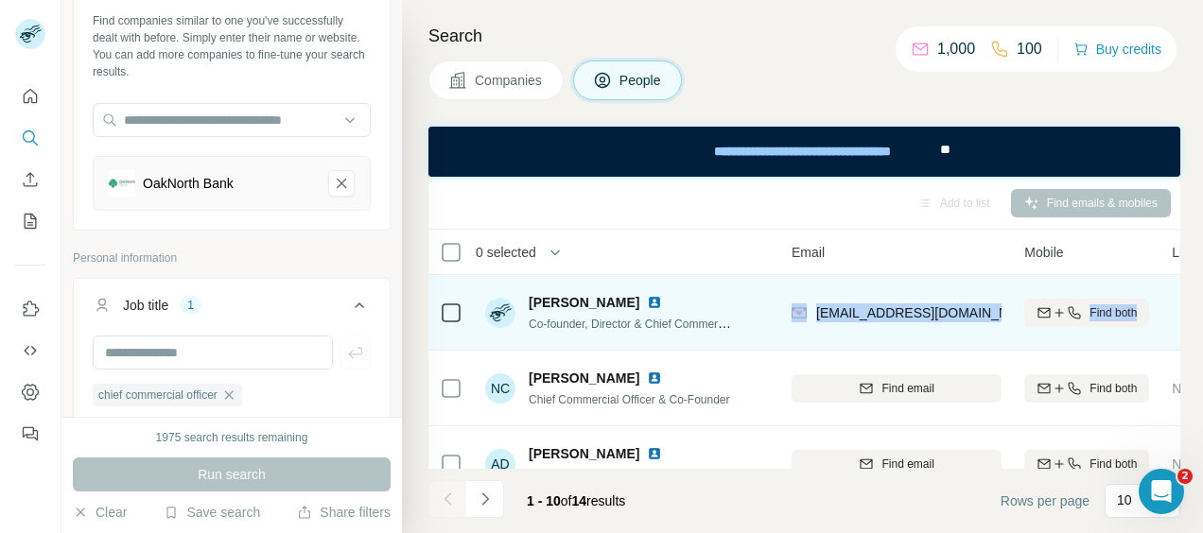
click at [980, 314] on div "[EMAIL_ADDRESS][DOMAIN_NAME]" at bounding box center [896, 312] width 210 height 52
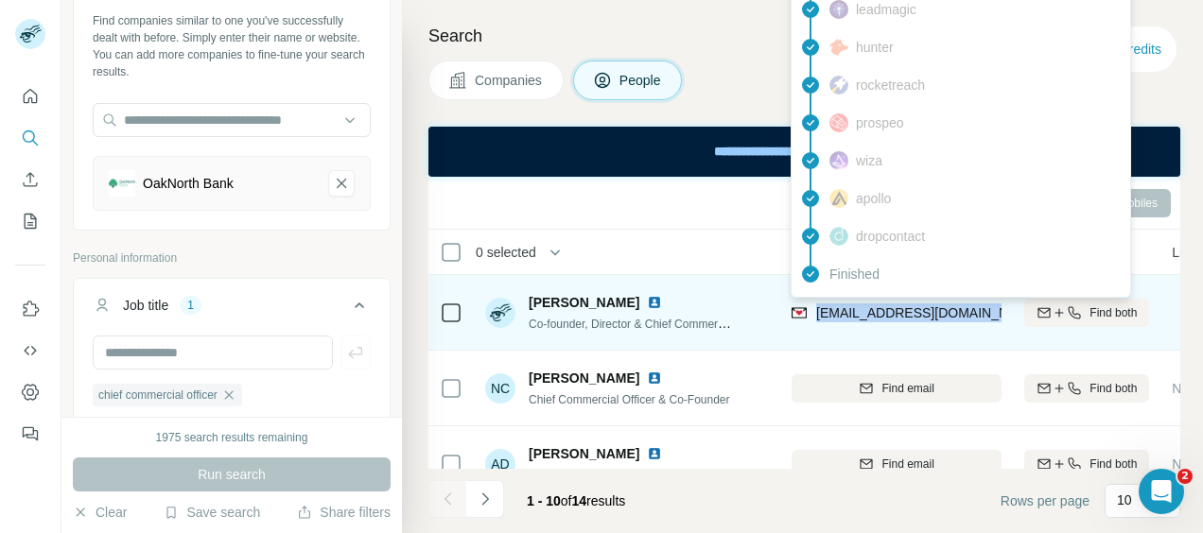
drag, startPoint x: 980, startPoint y: 314, endPoint x: 815, endPoint y: 311, distance: 164.5
click at [815, 311] on div "[EMAIL_ADDRESS][DOMAIN_NAME]" at bounding box center [896, 312] width 210 height 52
copy span "[EMAIL_ADDRESS][DOMAIN_NAME]"
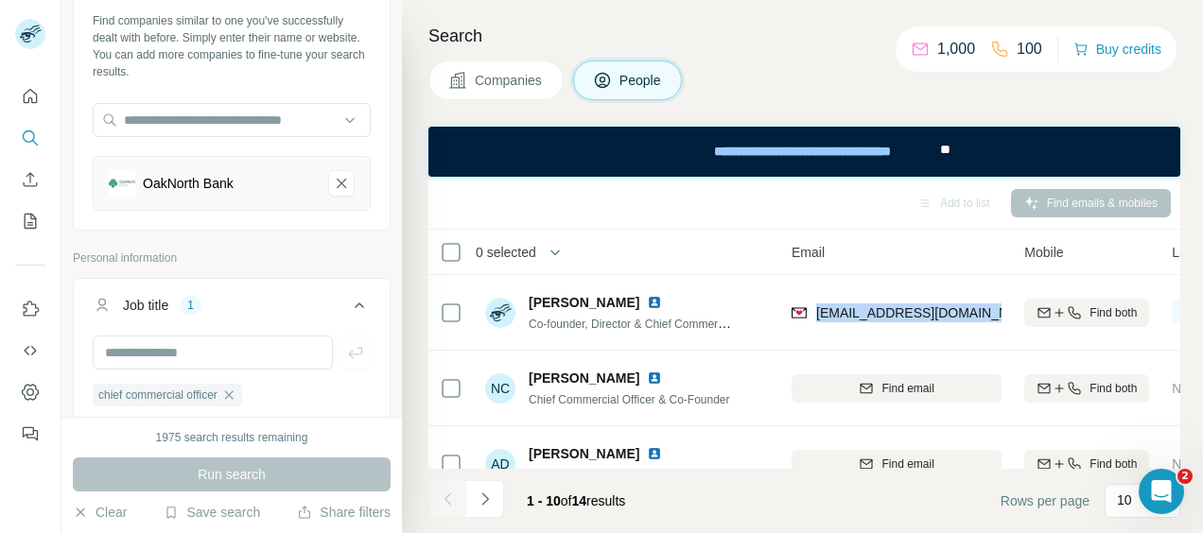
scroll to position [0, 0]
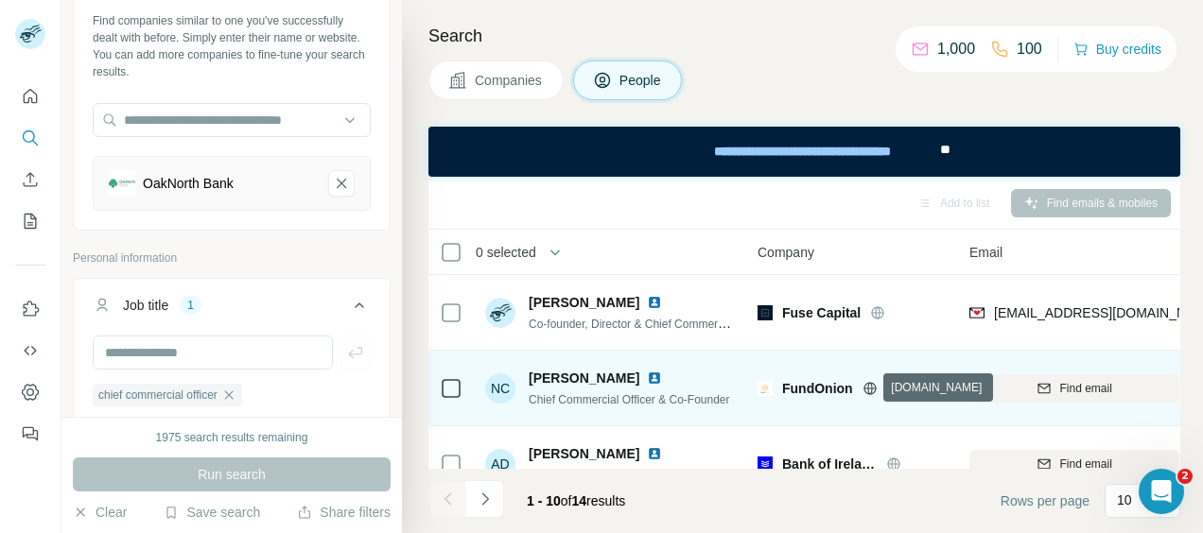
click at [868, 386] on icon at bounding box center [869, 388] width 15 height 15
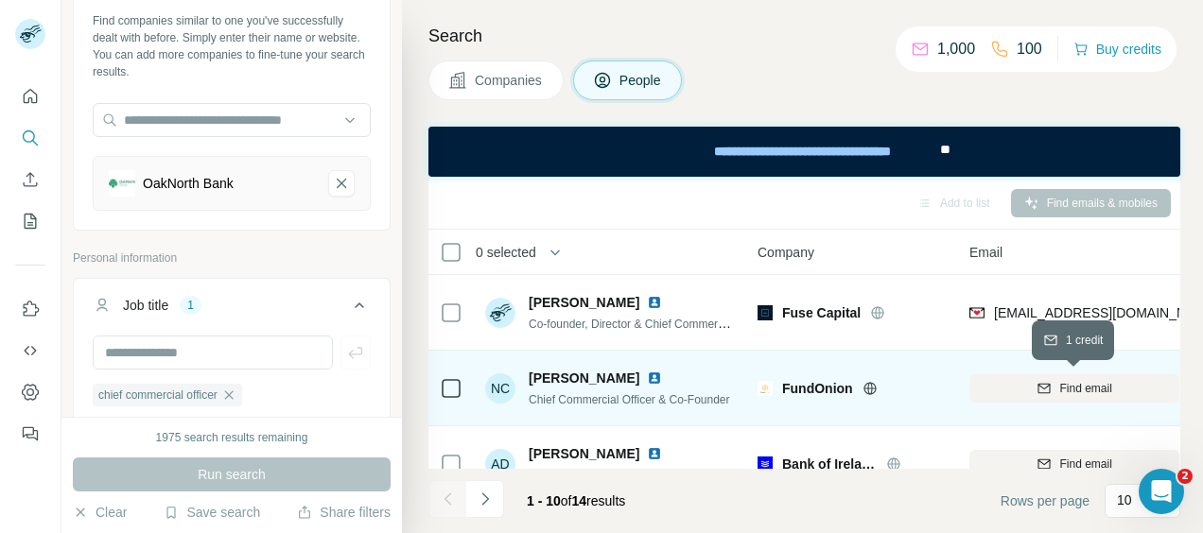
click at [1078, 386] on span "Find email" at bounding box center [1085, 388] width 52 height 17
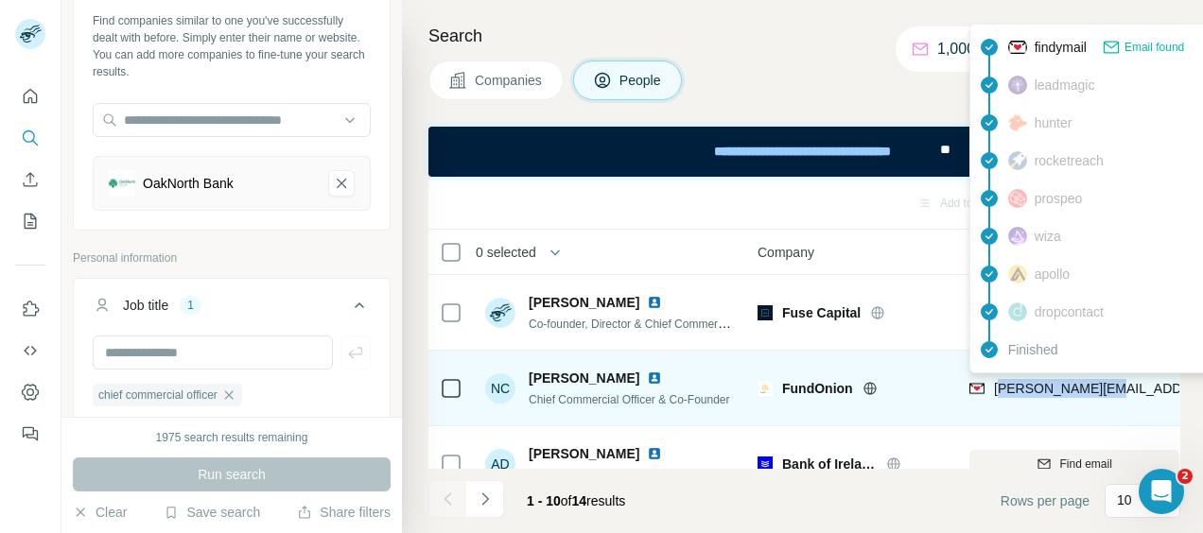
drag, startPoint x: 998, startPoint y: 387, endPoint x: 1101, endPoint y: 389, distance: 102.1
click at [1101, 389] on span "[PERSON_NAME][EMAIL_ADDRESS][DOMAIN_NAME]" at bounding box center [1160, 388] width 333 height 15
drag, startPoint x: 1101, startPoint y: 389, endPoint x: 1126, endPoint y: 397, distance: 26.9
click at [1126, 397] on div "[PERSON_NAME][EMAIL_ADDRESS][DOMAIN_NAME]" at bounding box center [1074, 388] width 210 height 52
copy span "[PERSON_NAME][EMAIL_ADDRESS][DOMAIN_NAME]"
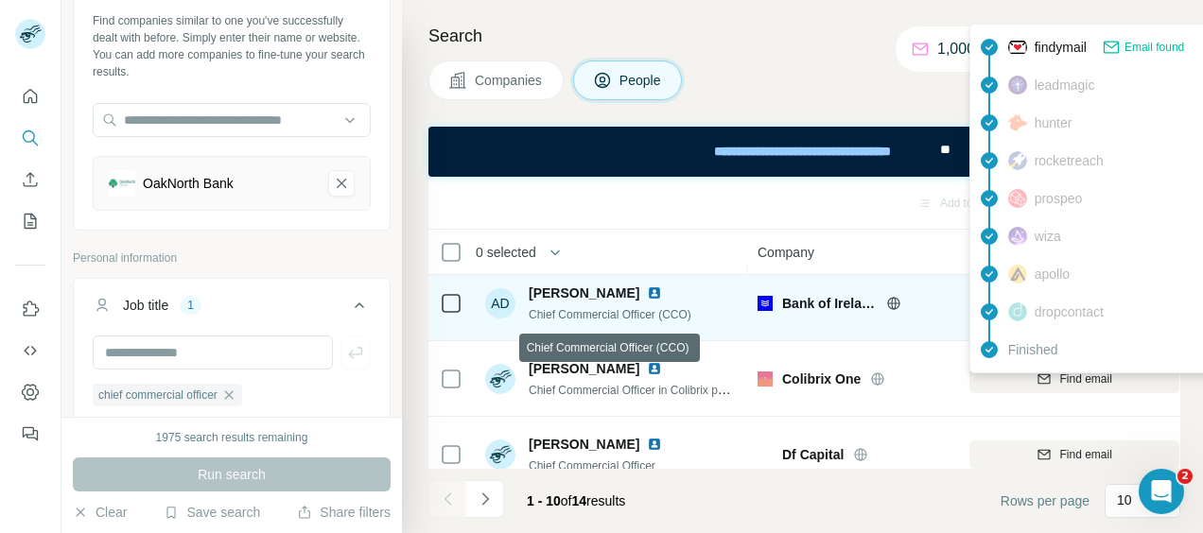
scroll to position [189, 0]
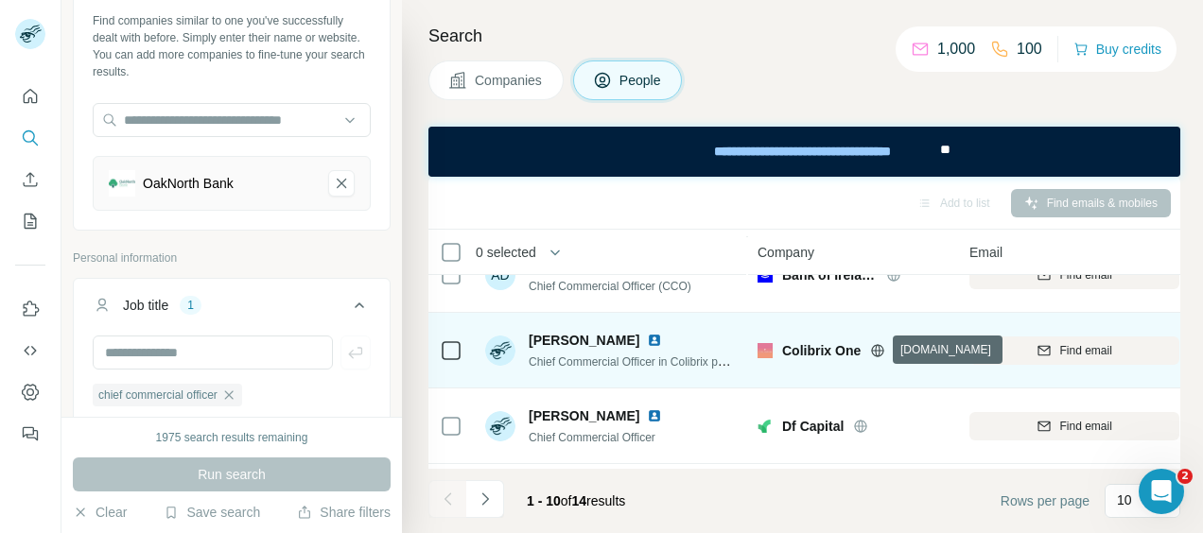
click at [879, 346] on icon at bounding box center [878, 350] width 5 height 12
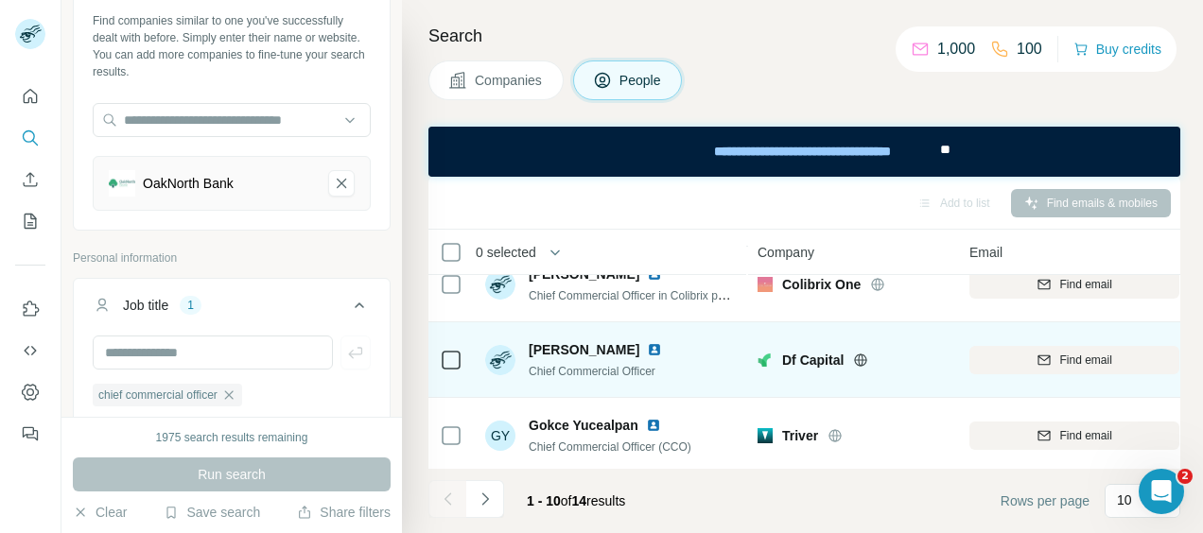
scroll to position [284, 0]
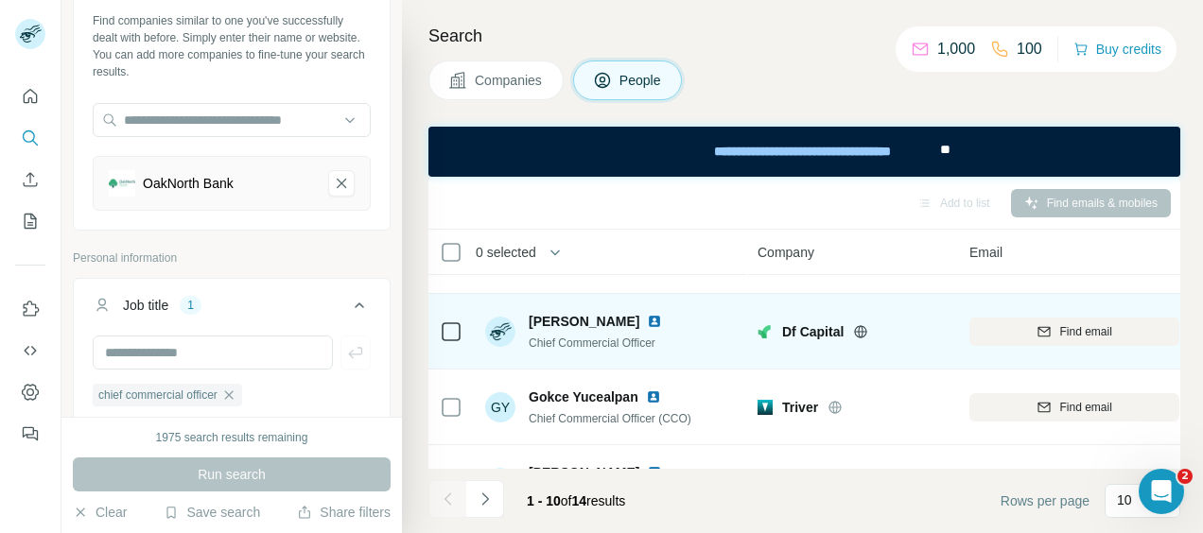
click at [860, 327] on icon at bounding box center [860, 331] width 15 height 15
click at [1041, 331] on icon "button" at bounding box center [1043, 331] width 15 height 15
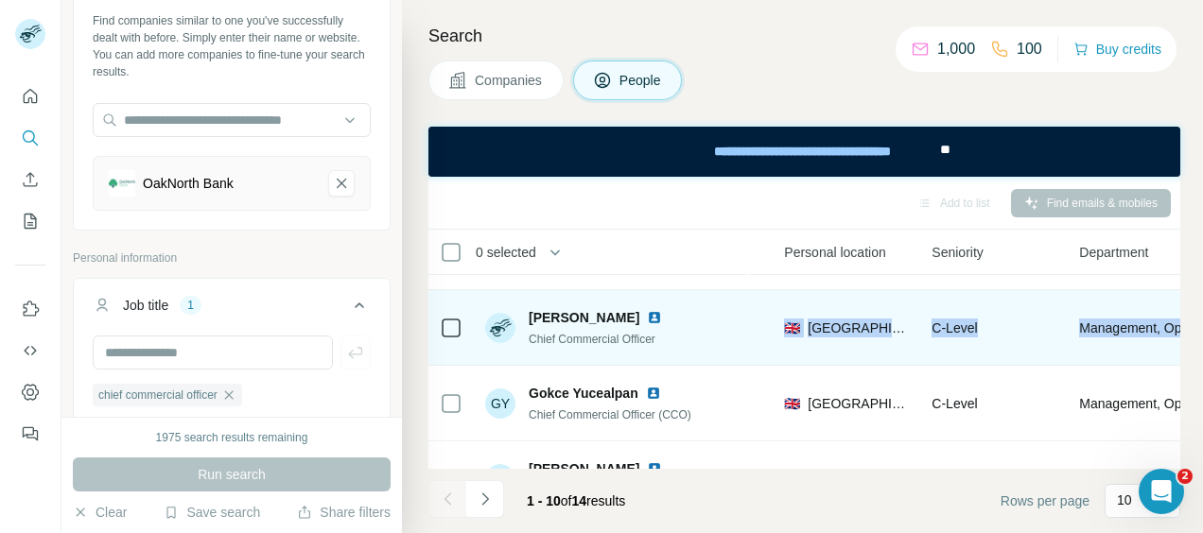
scroll to position [287, 885]
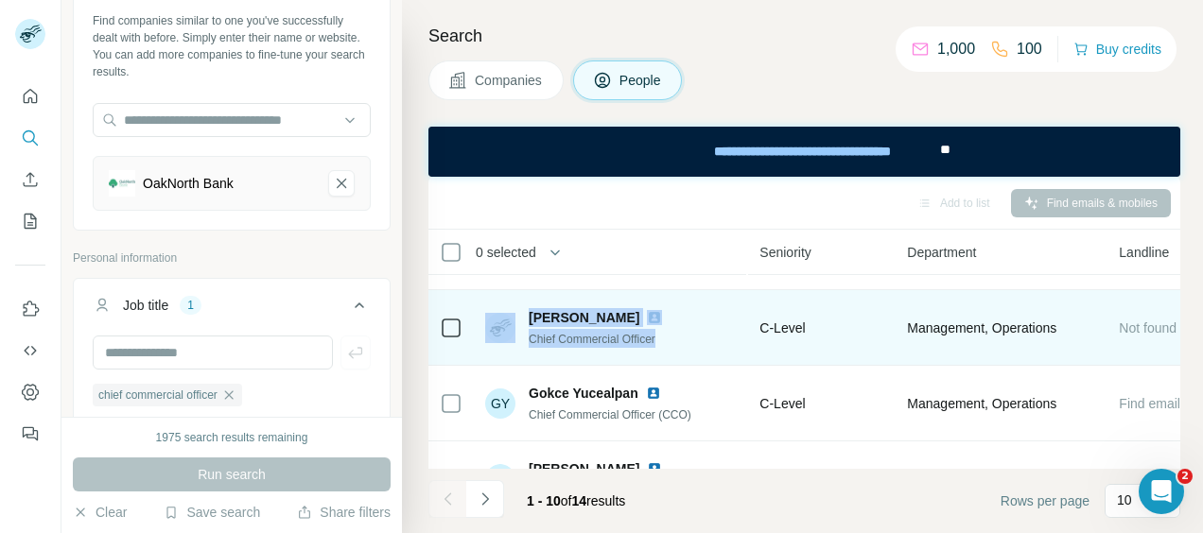
drag, startPoint x: 993, startPoint y: 330, endPoint x: 480, endPoint y: 360, distance: 513.4
click at [0, 0] on tr "[PERSON_NAME] Chief Commercial Officer Df Capital [PERSON_NAME][EMAIL_ADDRESS][…" at bounding box center [0, 0] width 0 height 0
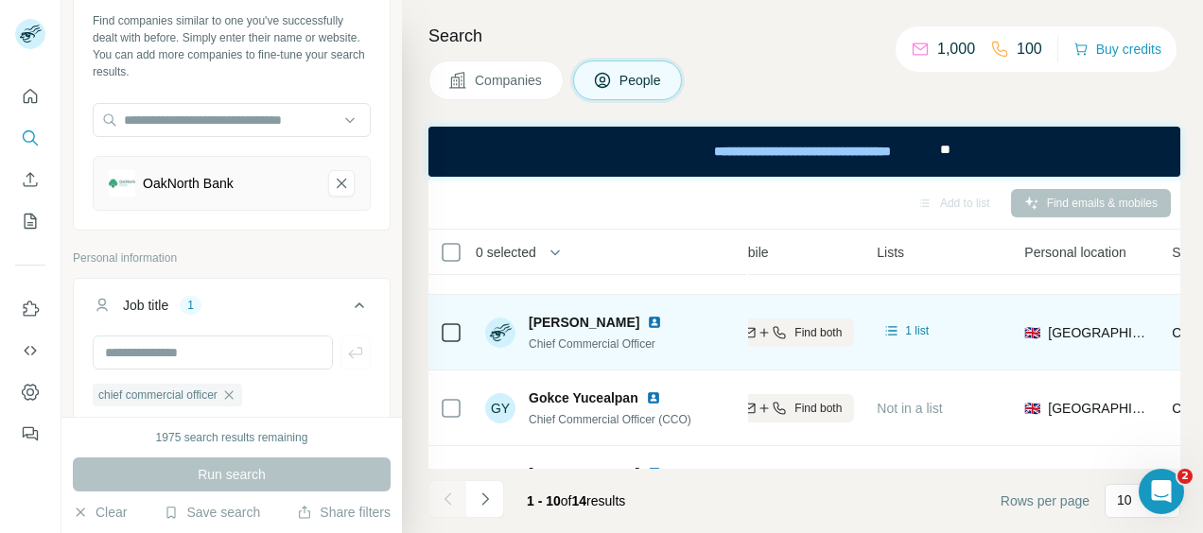
scroll to position [280, 214]
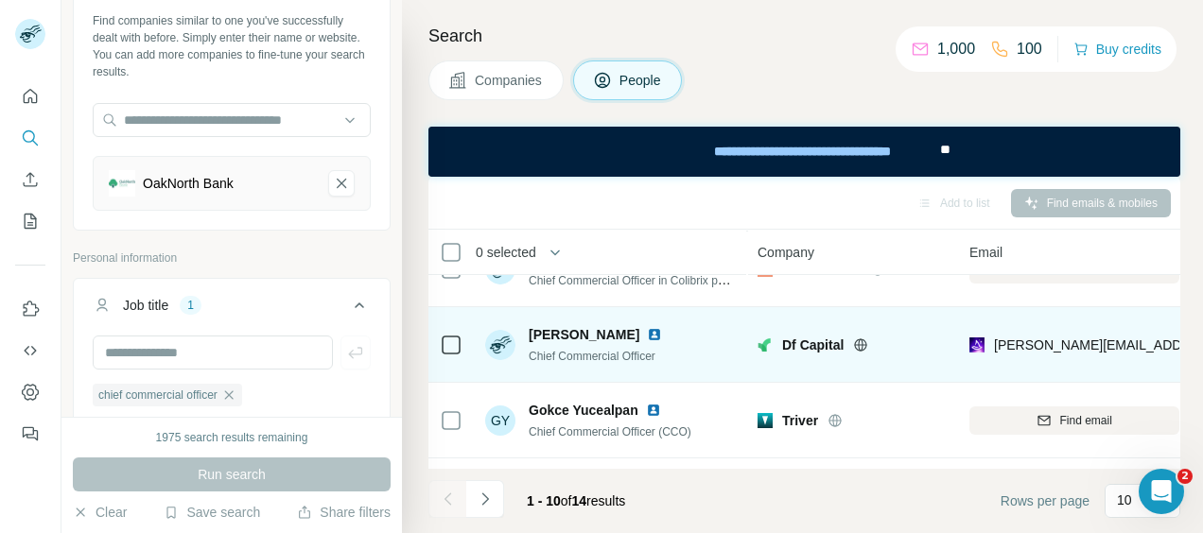
drag, startPoint x: 480, startPoint y: 360, endPoint x: 564, endPoint y: 350, distance: 83.9
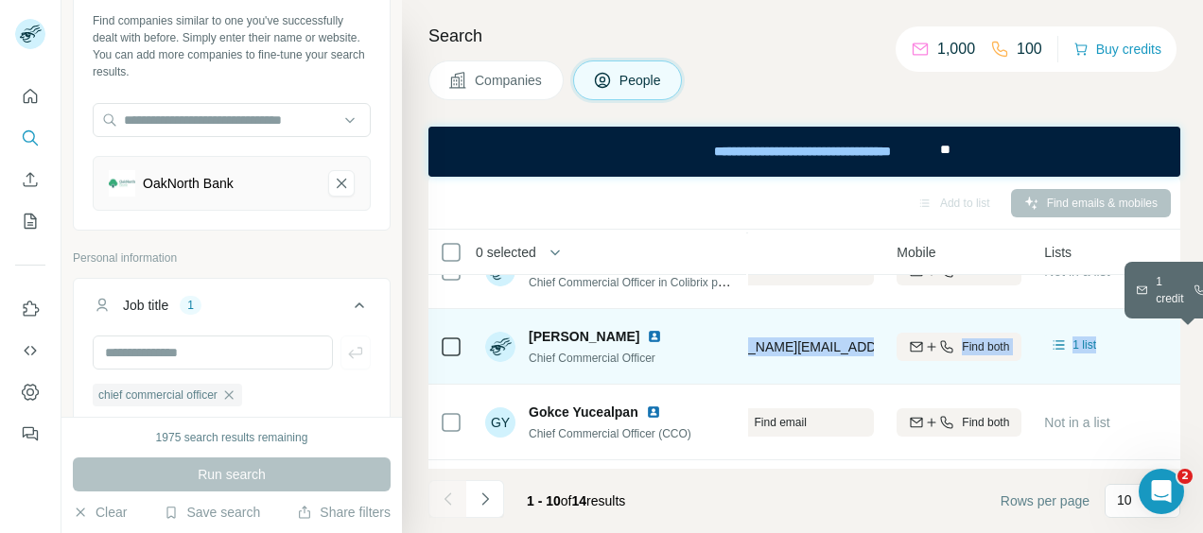
scroll to position [269, 358]
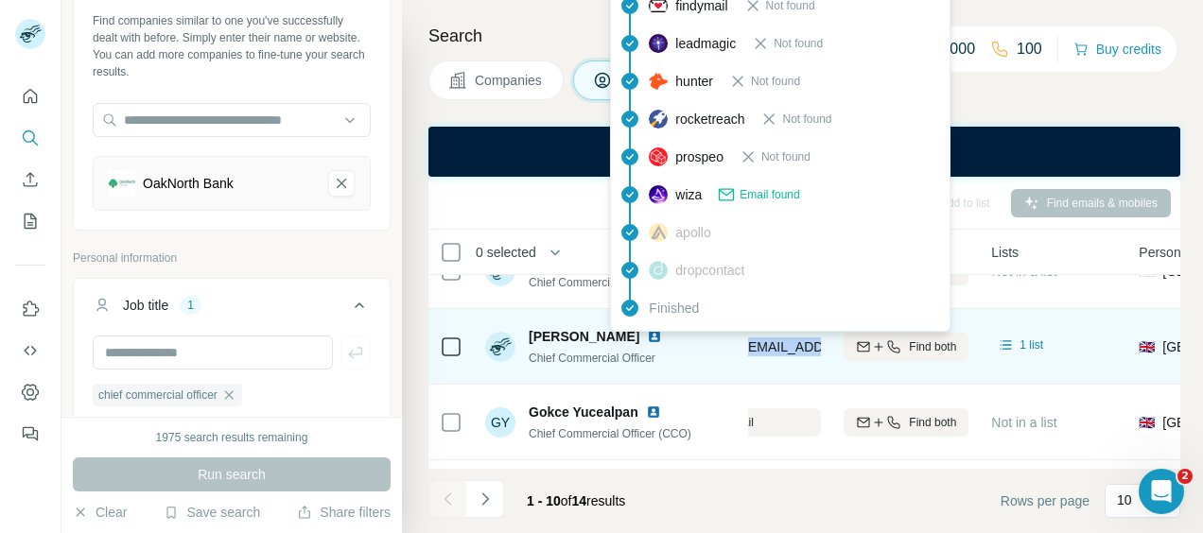
drag, startPoint x: 997, startPoint y: 350, endPoint x: 815, endPoint y: 352, distance: 181.5
click at [815, 352] on span "[PERSON_NAME][EMAIL_ADDRESS][PERSON_NAME][DOMAIN_NAME]" at bounding box center [856, 346] width 442 height 15
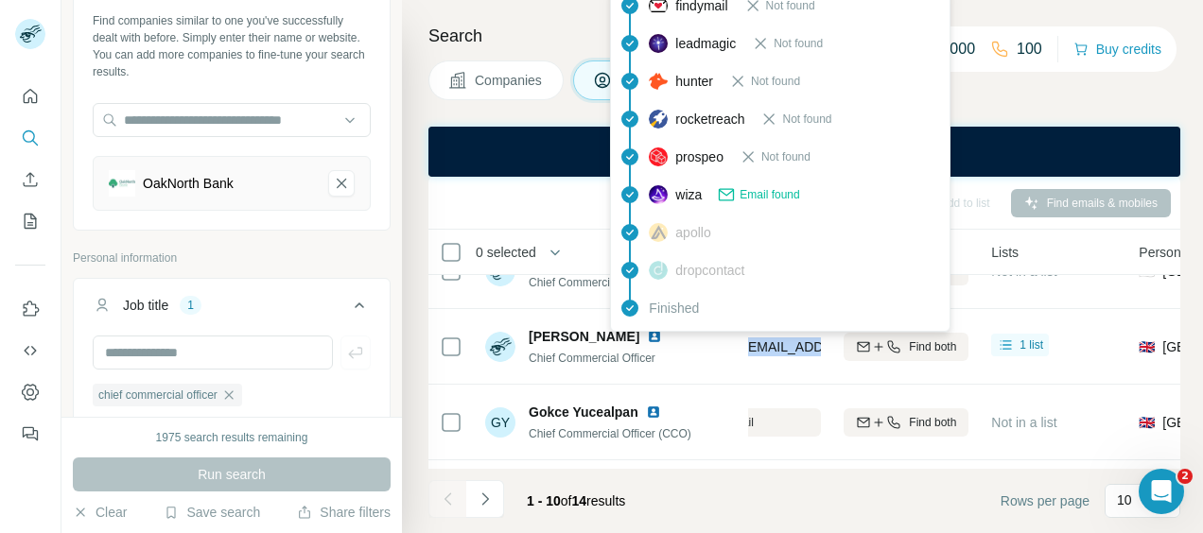
copy span "[PERSON_NAME][EMAIL_ADDRESS][PERSON_NAME][DOMAIN_NAME]"
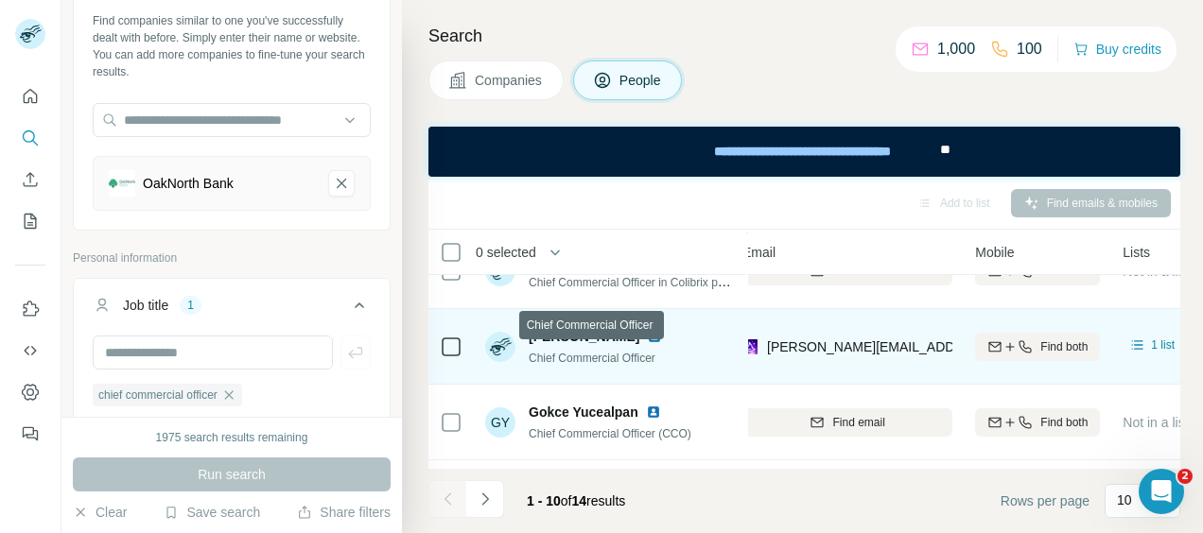
scroll to position [269, 227]
drag, startPoint x: 607, startPoint y: 357, endPoint x: 616, endPoint y: 353, distance: 9.7
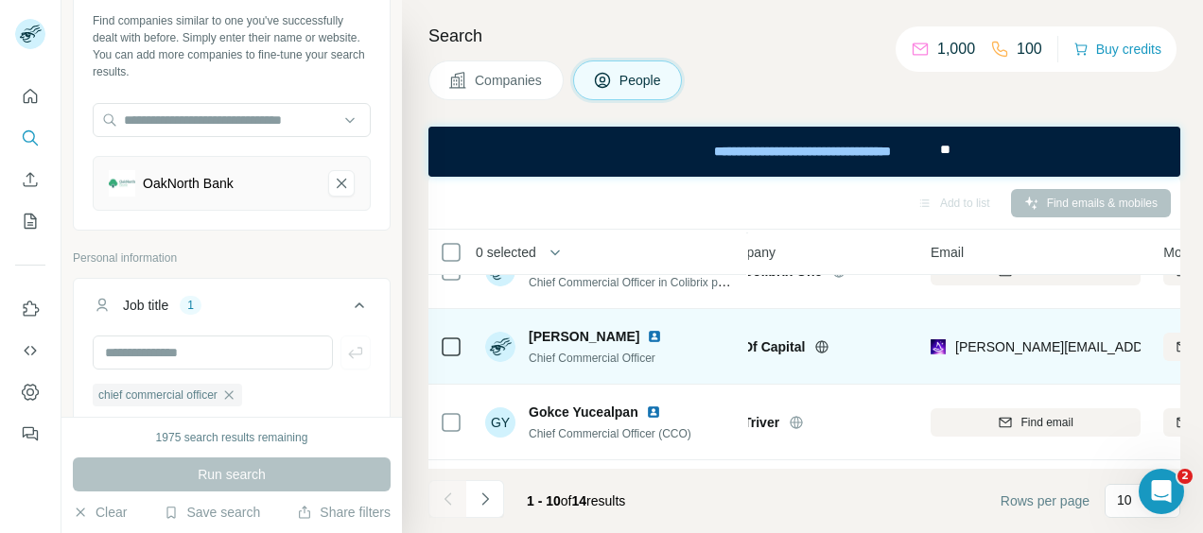
scroll to position [269, 0]
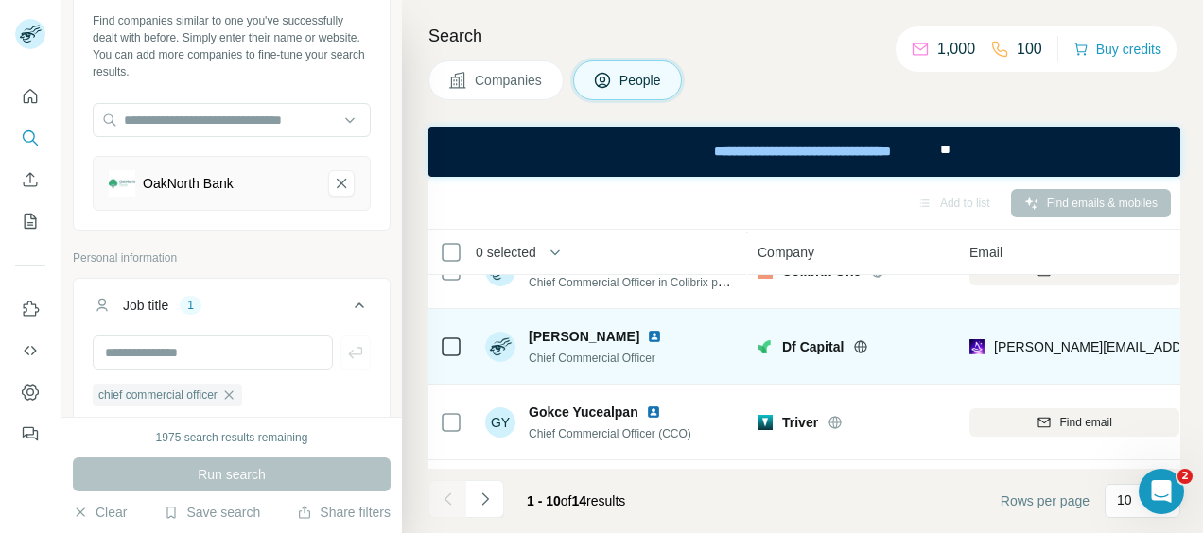
drag, startPoint x: 598, startPoint y: 363, endPoint x: 439, endPoint y: 373, distance: 159.1
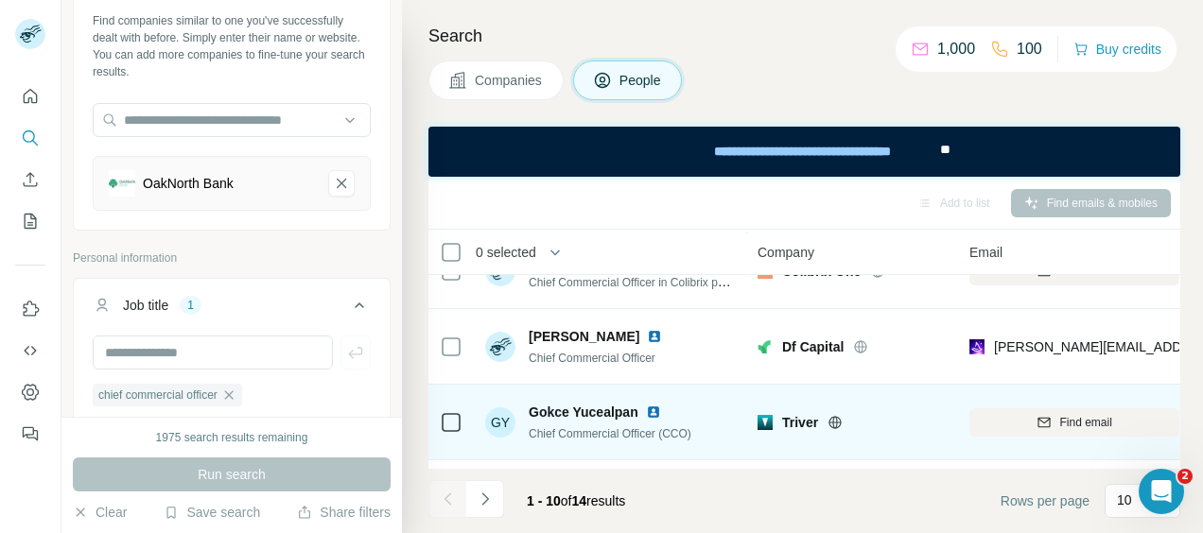
click at [834, 422] on icon at bounding box center [835, 422] width 5 height 12
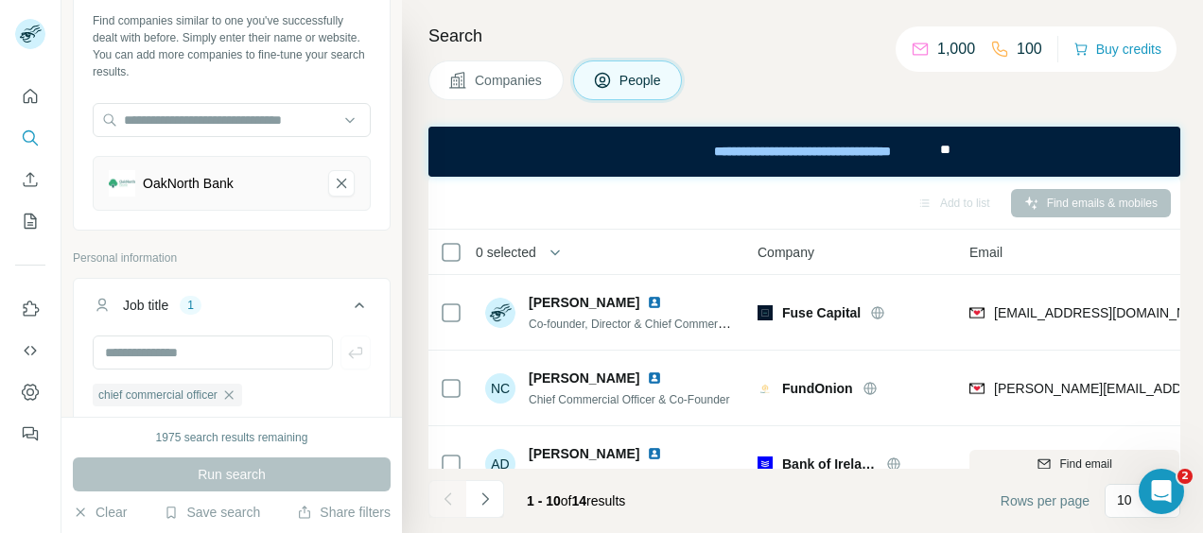
scroll to position [0, 0]
click at [333, 182] on icon "OakNorth Bank-remove-button" at bounding box center [341, 183] width 17 height 19
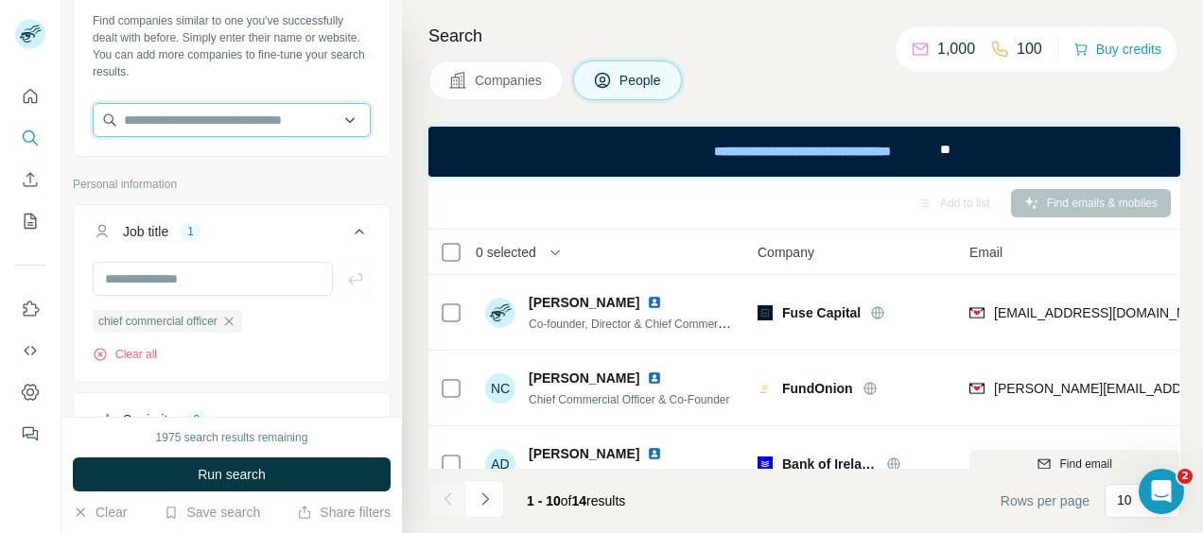
click at [223, 127] on input "text" at bounding box center [232, 120] width 278 height 34
click at [234, 117] on input "text" at bounding box center [232, 120] width 278 height 34
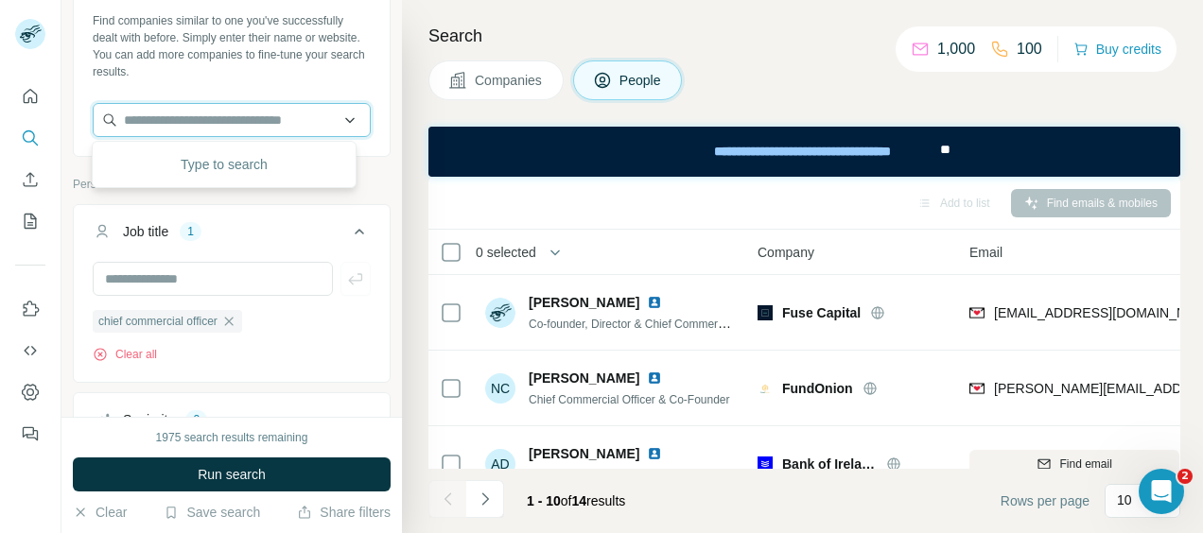
click at [234, 117] on input "text" at bounding box center [232, 120] width 278 height 34
drag, startPoint x: 220, startPoint y: 115, endPoint x: 183, endPoint y: 121, distance: 37.3
click at [183, 121] on input "**********" at bounding box center [232, 120] width 278 height 34
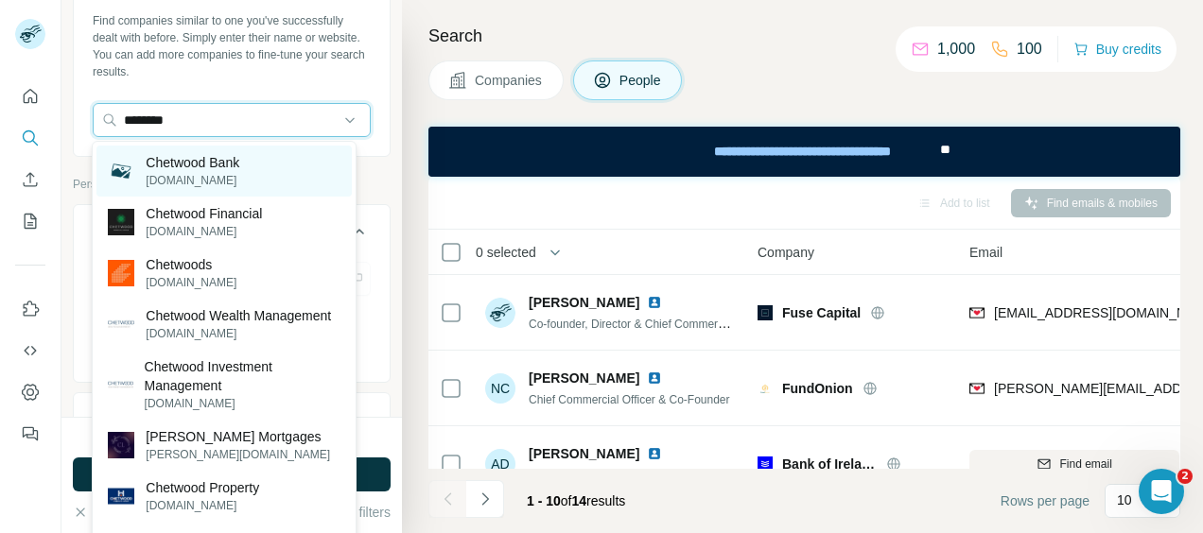
type input "********"
click at [238, 174] on p "[DOMAIN_NAME]" at bounding box center [193, 180] width 94 height 17
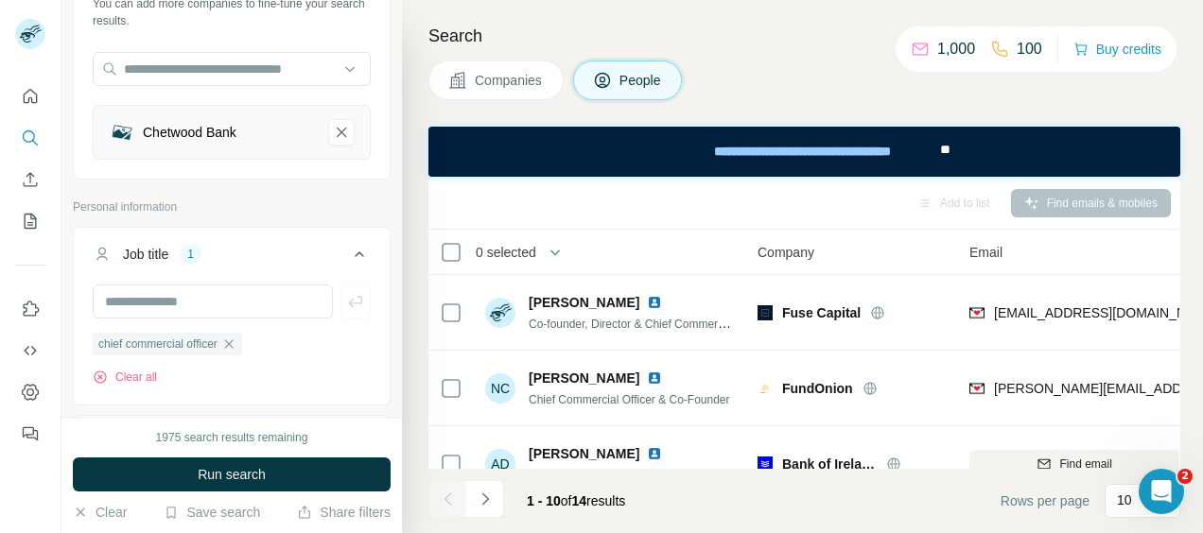
scroll to position [189, 0]
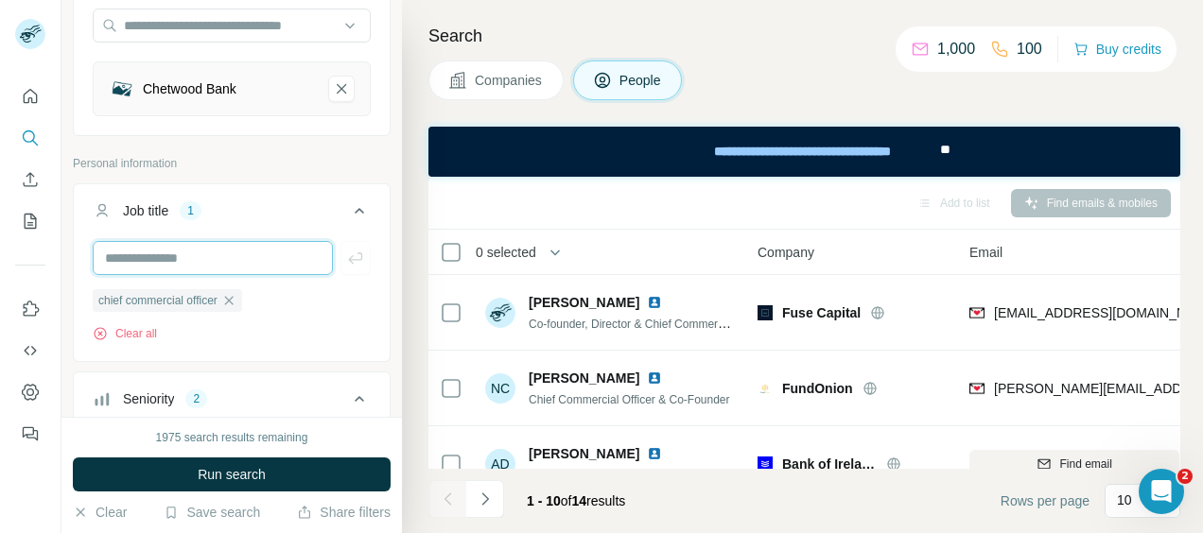
click at [225, 263] on input "text" at bounding box center [213, 258] width 240 height 34
type input "**********"
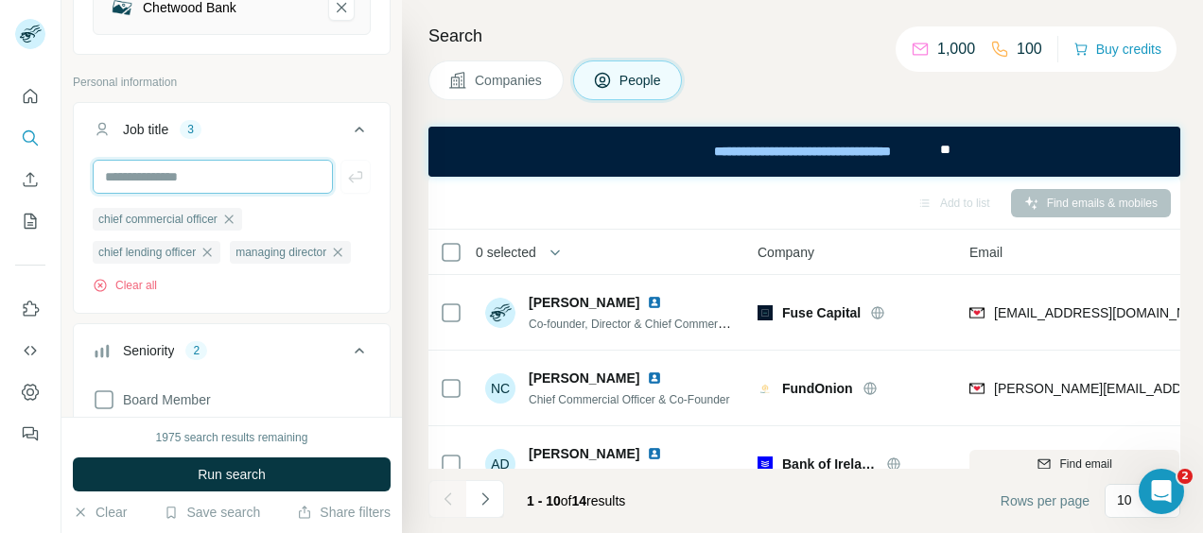
scroll to position [378, 0]
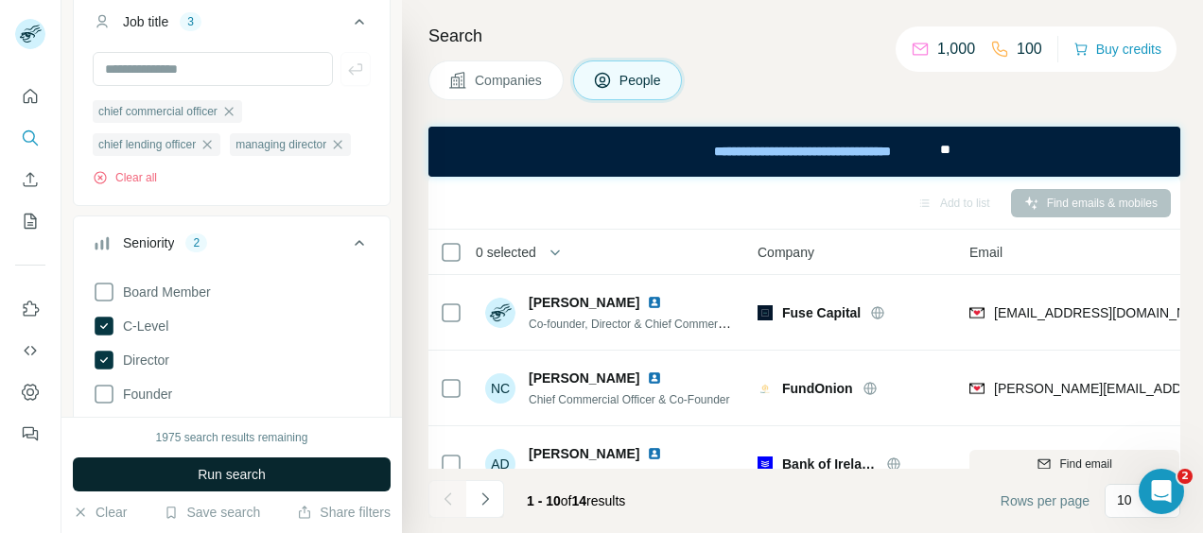
click at [265, 474] on span "Run search" at bounding box center [232, 474] width 68 height 19
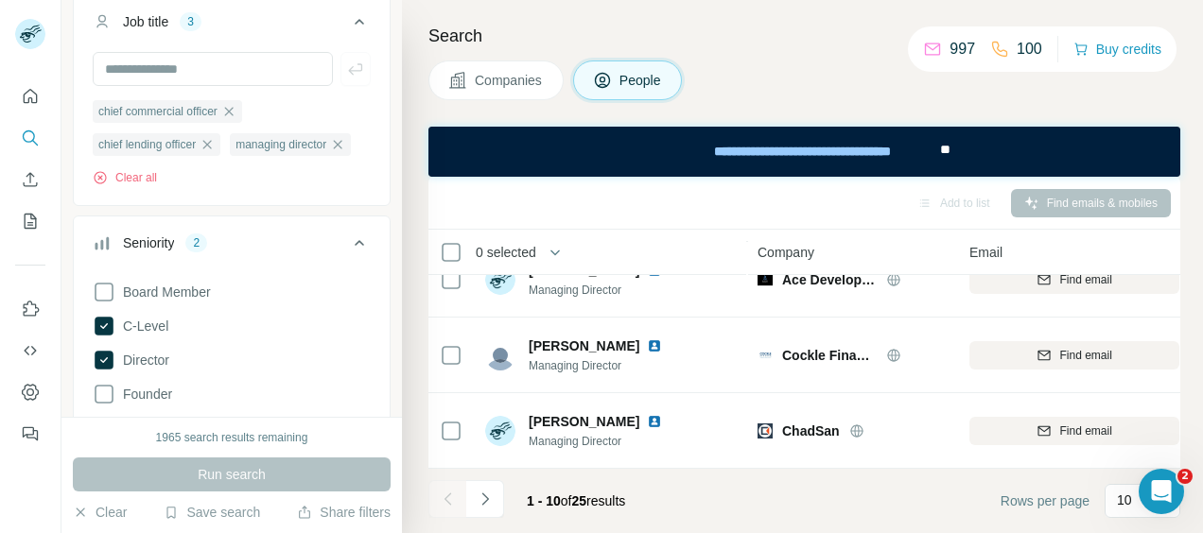
scroll to position [571, 0]
click at [481, 494] on icon "Navigate to next page" at bounding box center [485, 499] width 19 height 19
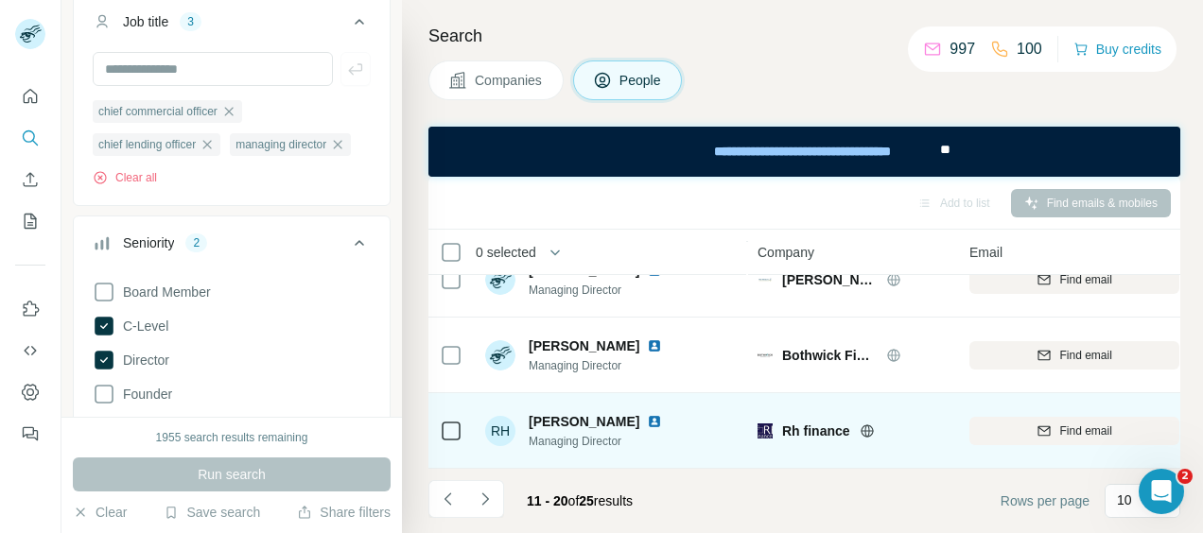
click at [865, 424] on icon at bounding box center [866, 431] width 15 height 15
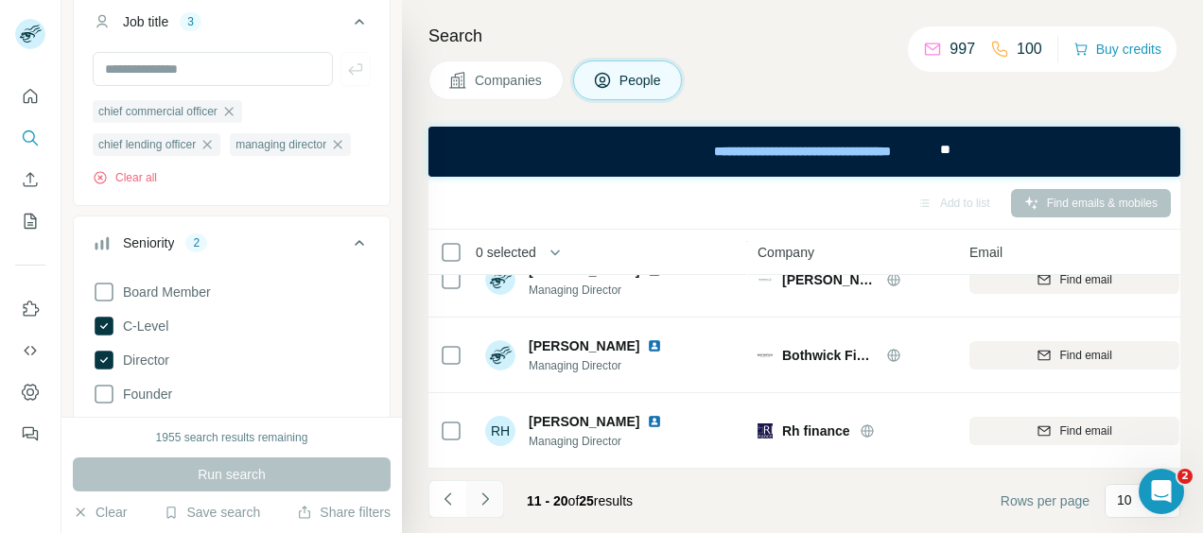
click at [484, 497] on icon "Navigate to next page" at bounding box center [485, 499] width 19 height 19
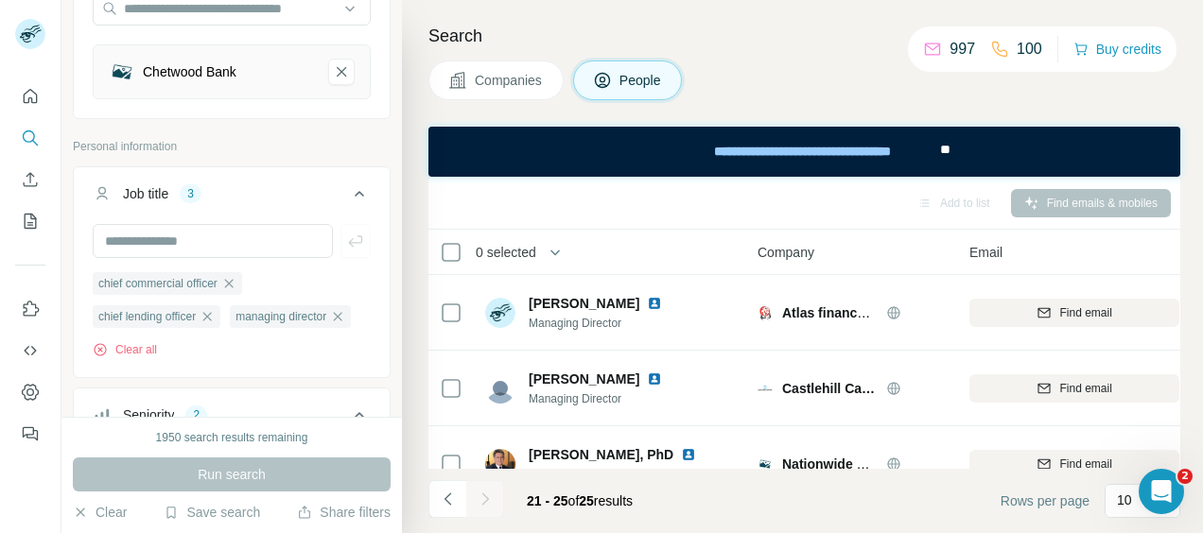
scroll to position [0, 0]
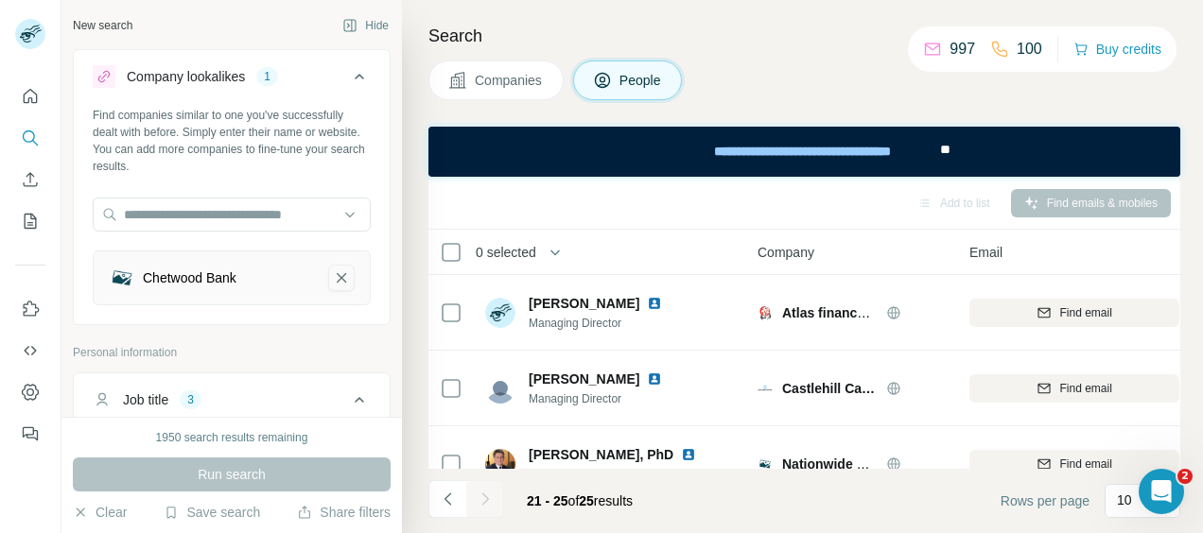
click at [337, 275] on button "Chetwood Bank-remove-button" at bounding box center [341, 278] width 26 height 26
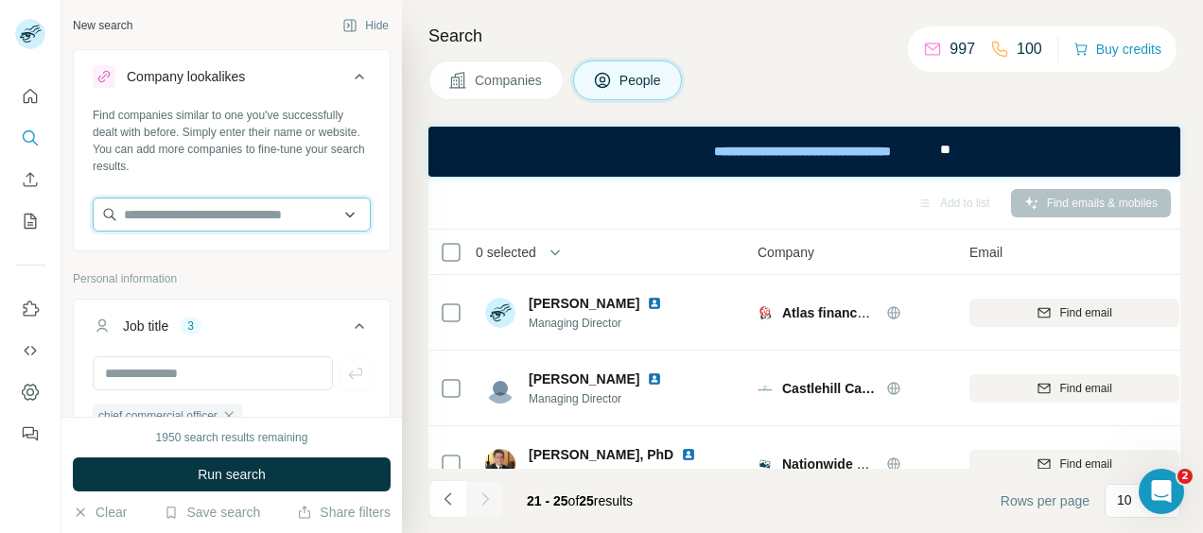
click at [239, 216] on input "text" at bounding box center [232, 215] width 278 height 34
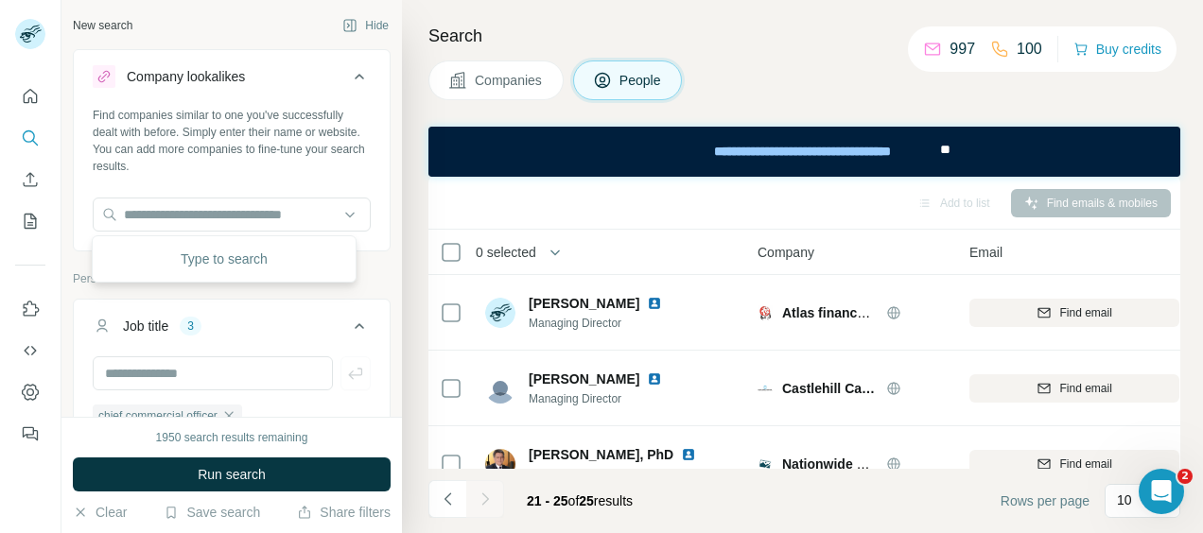
click at [296, 197] on div "Find companies similar to one you've successfully dealt with before. Simply ent…" at bounding box center [232, 177] width 316 height 140
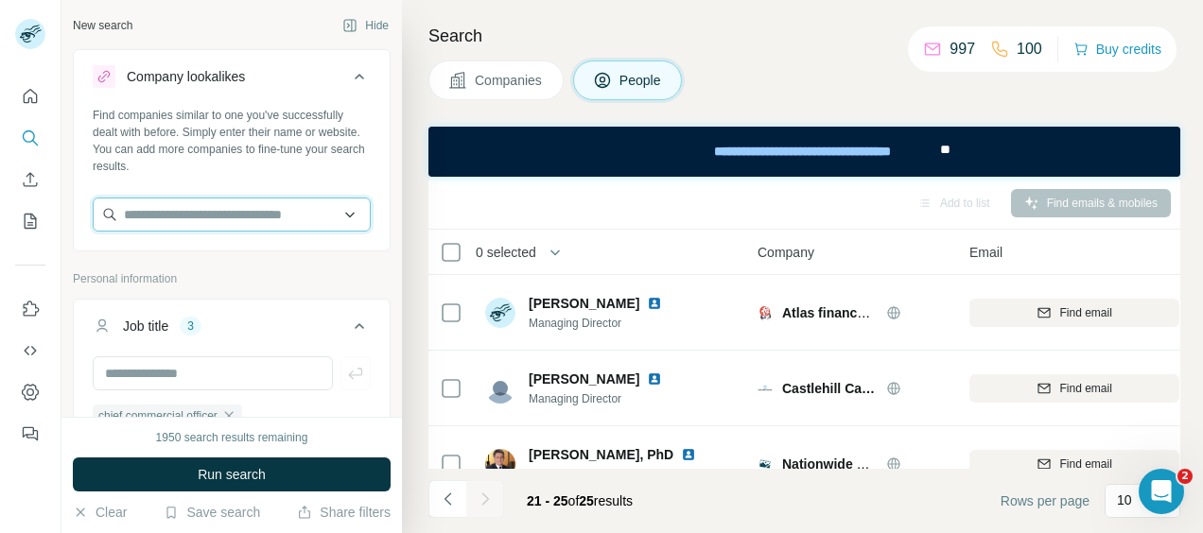
click at [233, 223] on input "text" at bounding box center [232, 215] width 278 height 34
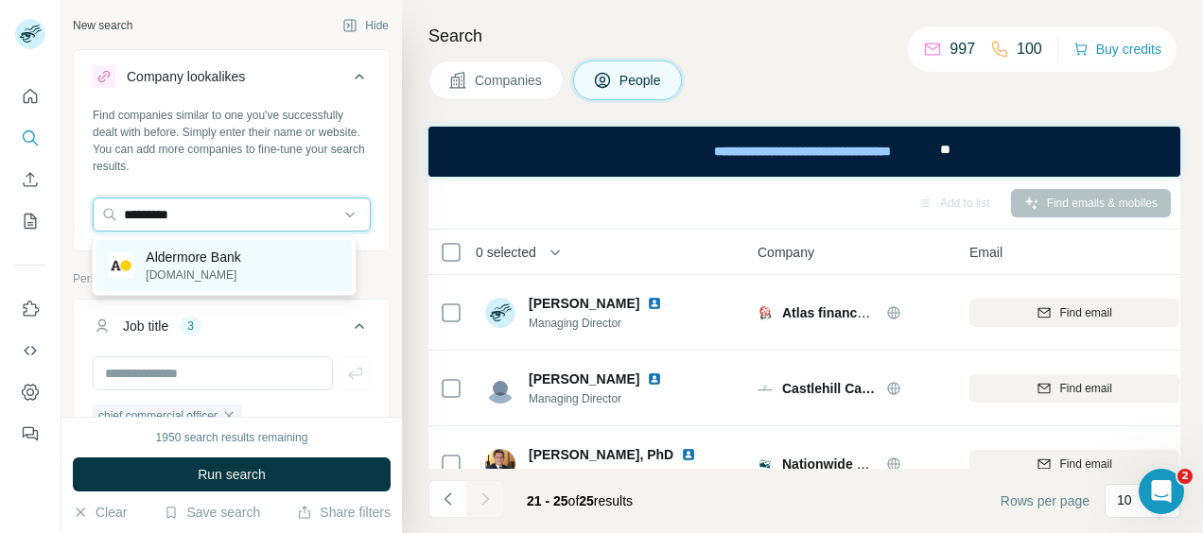
type input "*********"
click at [204, 252] on p "Aldermore Bank" at bounding box center [193, 257] width 95 height 19
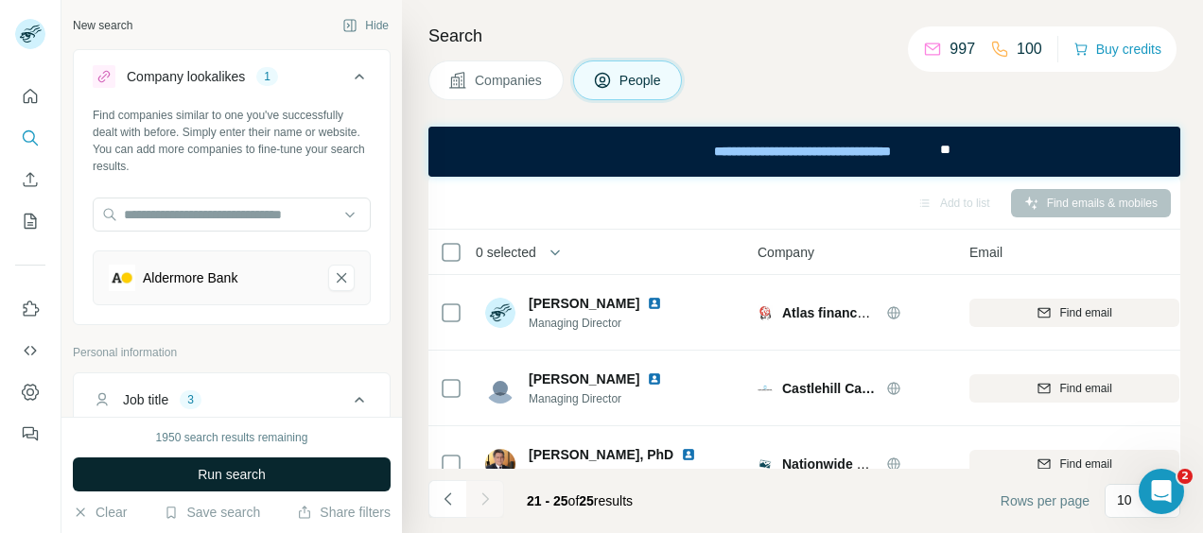
click at [255, 471] on span "Run search" at bounding box center [232, 474] width 68 height 19
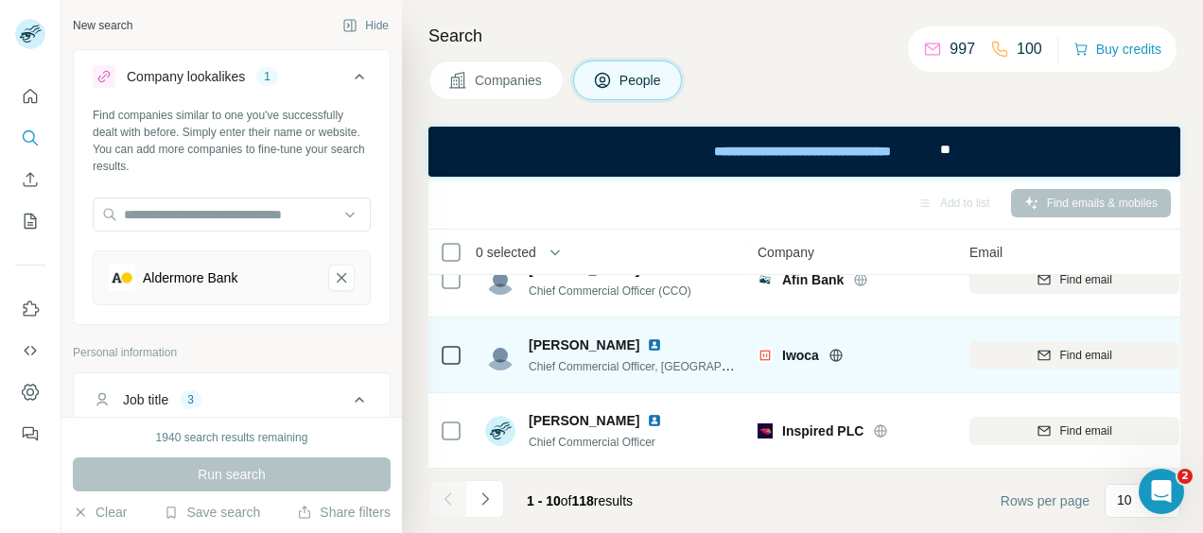
scroll to position [571, 0]
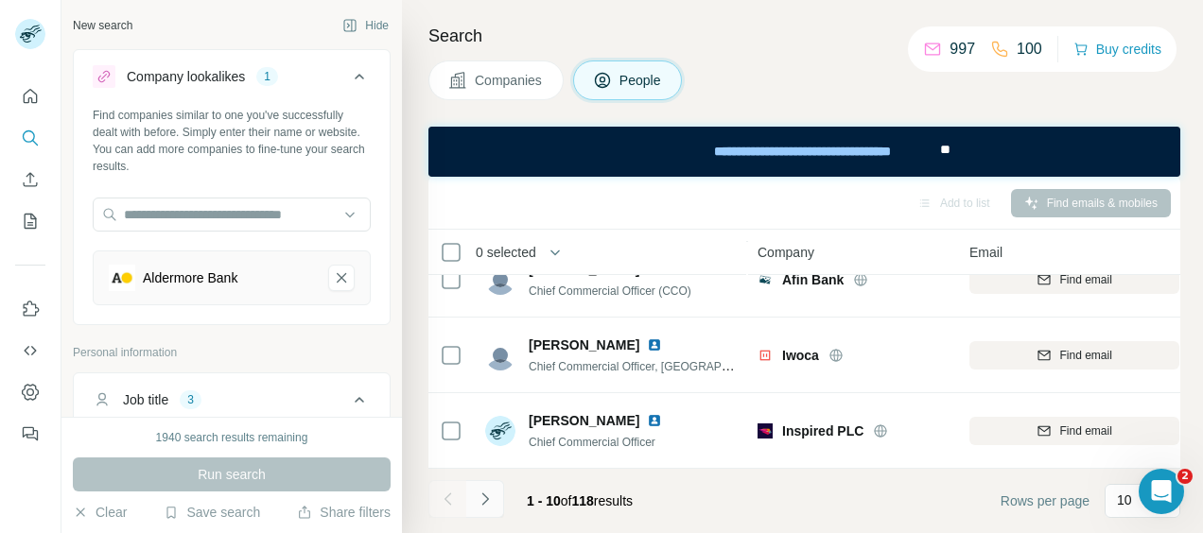
click at [484, 499] on icon "Navigate to next page" at bounding box center [485, 499] width 19 height 19
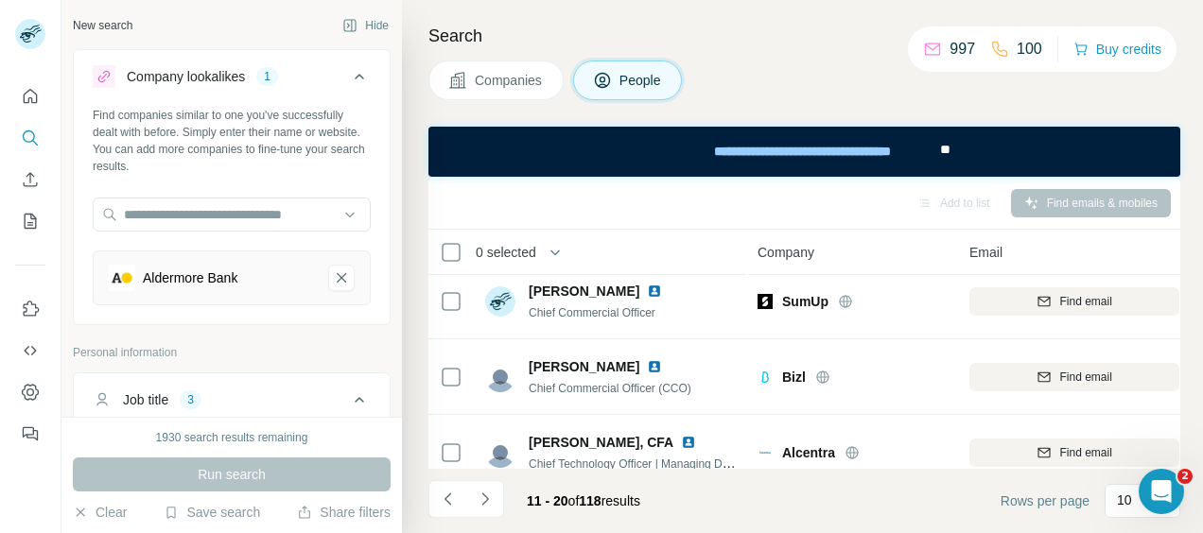
scroll to position [0, 0]
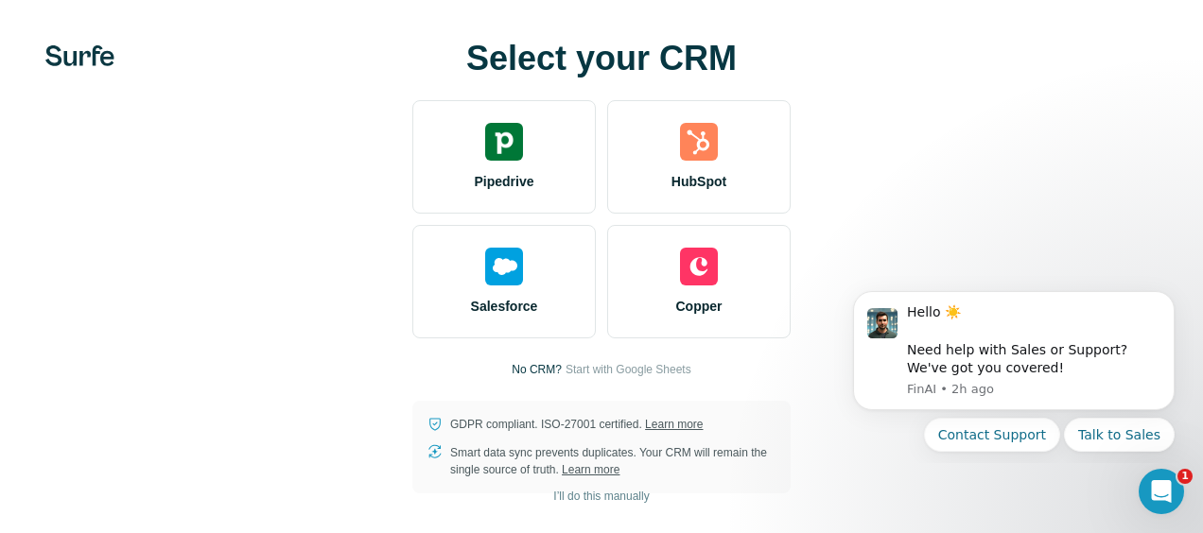
click at [83, 52] on img at bounding box center [79, 55] width 69 height 21
click at [89, 64] on img at bounding box center [79, 55] width 69 height 21
